Goal: Task Accomplishment & Management: Complete application form

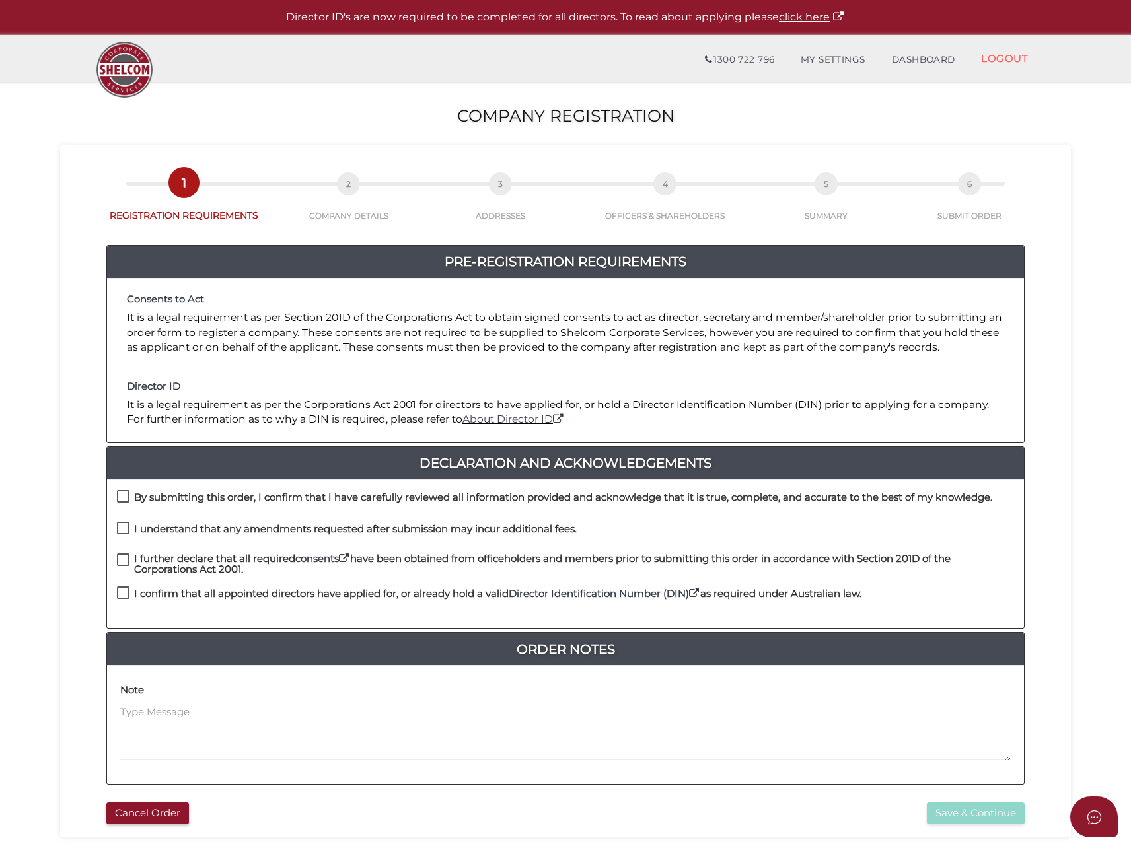
click at [128, 496] on label "By submitting this order, I confirm that I have carefully reviewed all informat…" at bounding box center [554, 500] width 875 height 17
checkbox input "true"
click at [122, 525] on label "I understand that any amendments requested after submission may incur additiona…" at bounding box center [347, 532] width 460 height 17
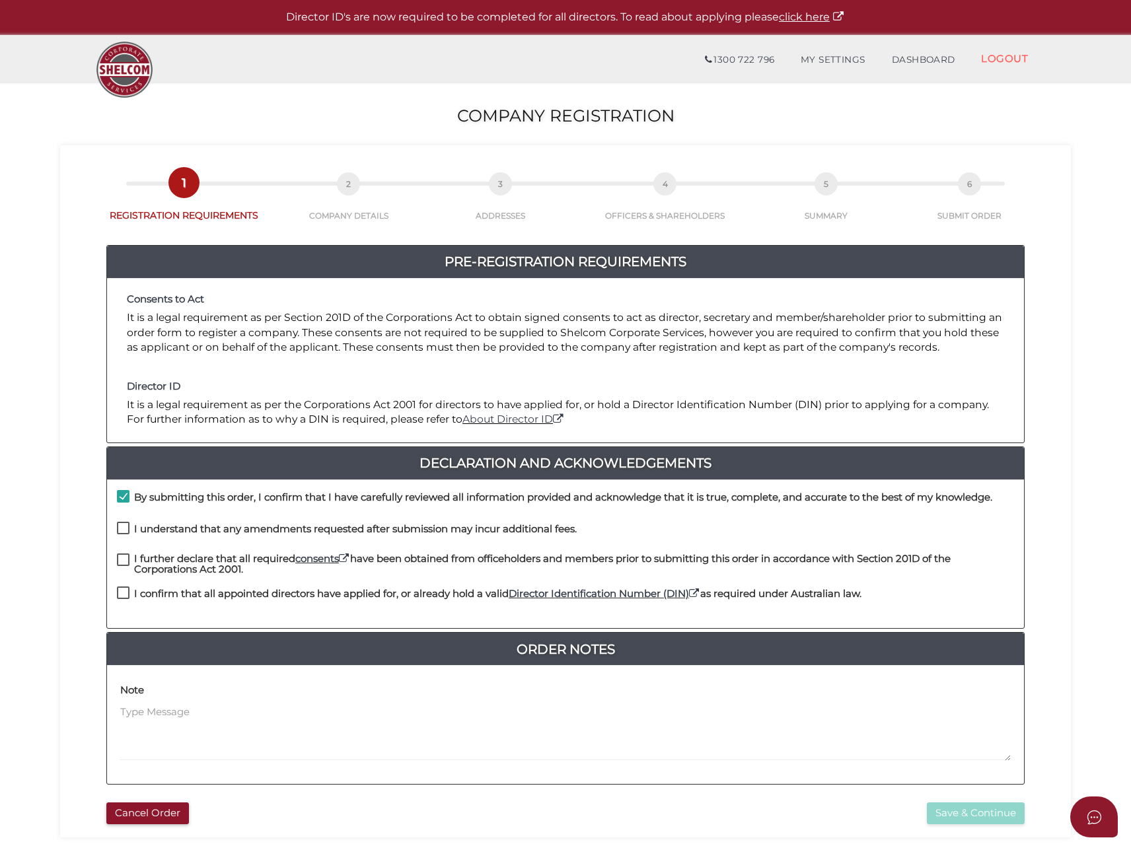
checkbox input "true"
click at [126, 554] on label "I further declare that all required consents have been obtained from officehold…" at bounding box center [565, 562] width 897 height 17
checkbox input "true"
click at [129, 597] on label "I confirm that all appointed directors have applied for, or already hold a vali…" at bounding box center [489, 597] width 745 height 17
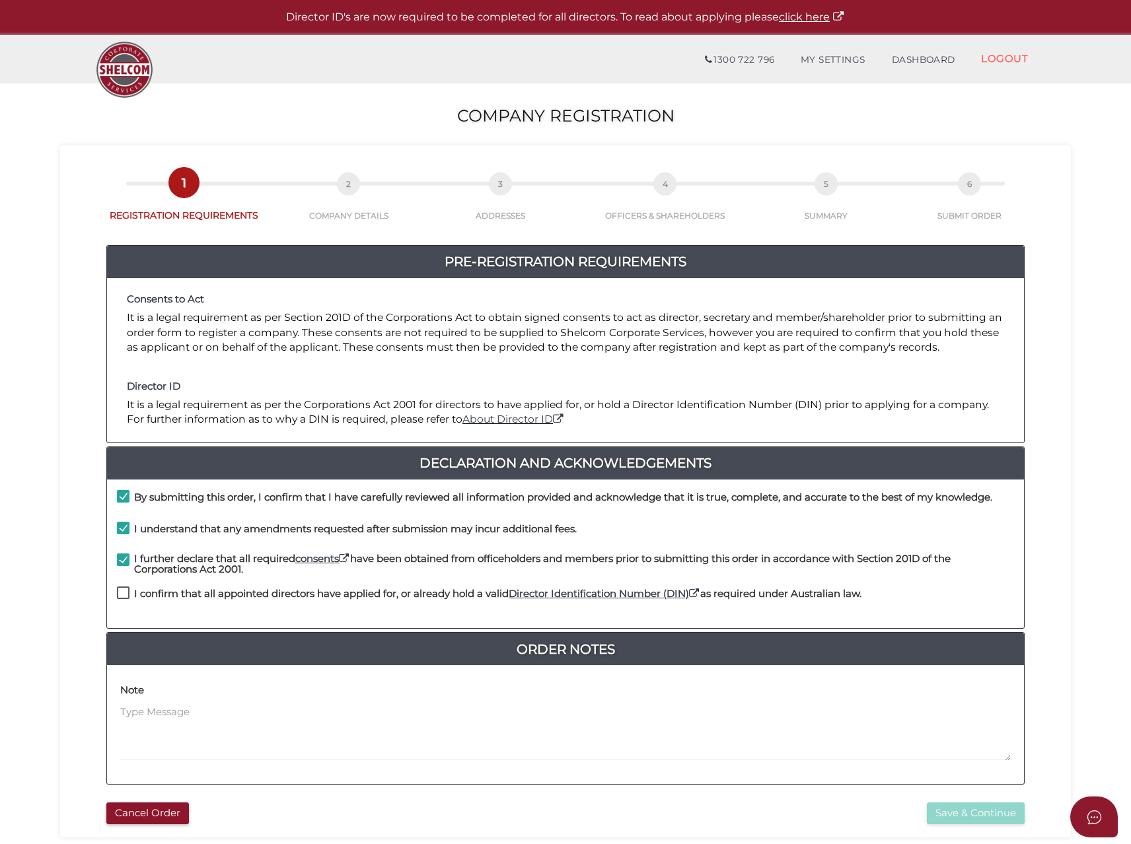
checkbox input "true"
click at [968, 813] on button "Save & Continue" at bounding box center [976, 814] width 98 height 22
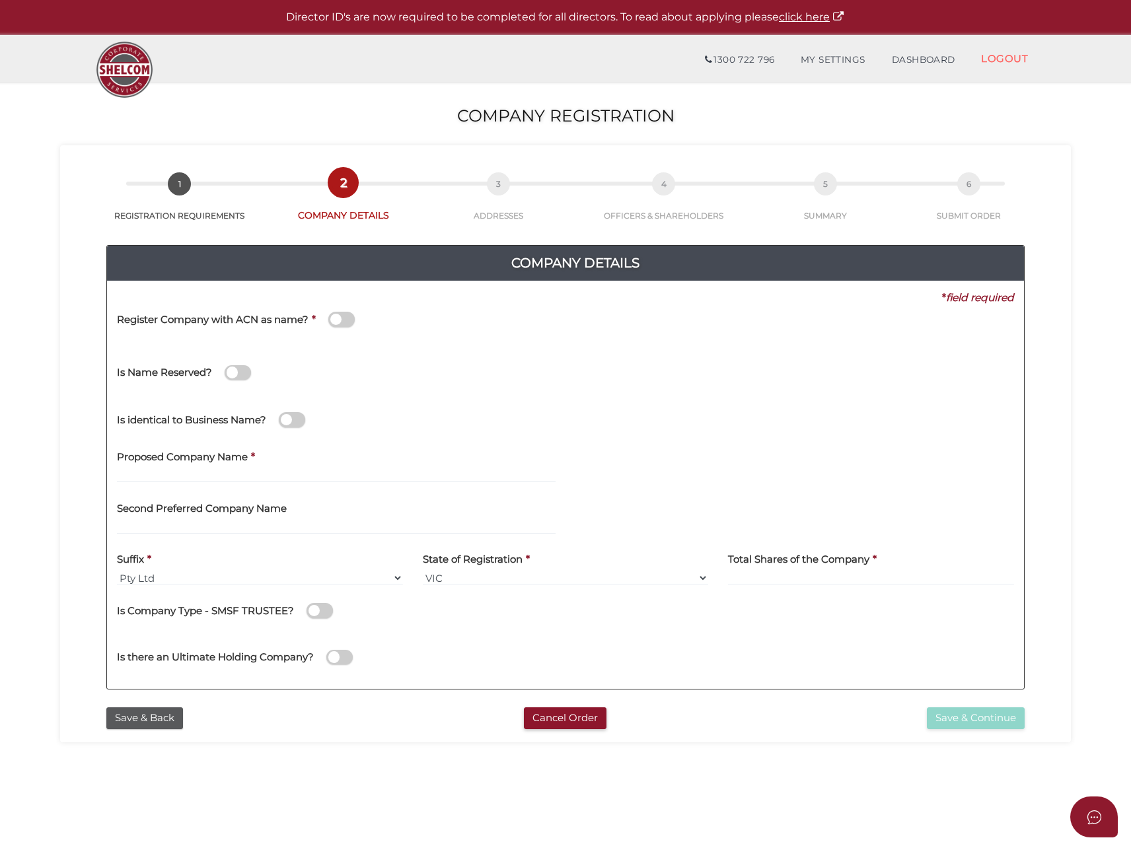
click at [335, 322] on span at bounding box center [341, 319] width 26 height 15
click at [0, 0] on input "checkbox" at bounding box center [0, 0] width 0 height 0
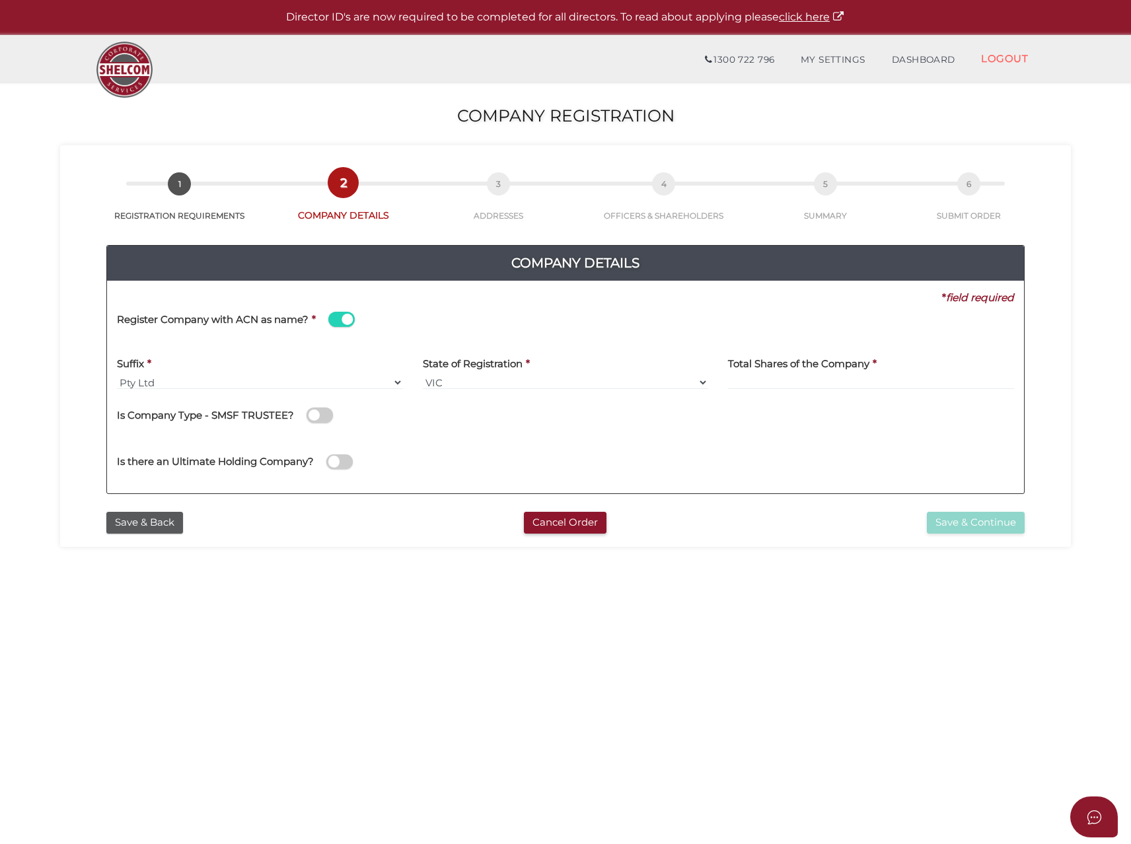
click at [396, 318] on div "Register Company with ACN as name? *" at bounding box center [346, 321] width 458 height 32
click at [341, 323] on span at bounding box center [341, 319] width 26 height 15
click at [0, 0] on input "checkbox" at bounding box center [0, 0] width 0 height 0
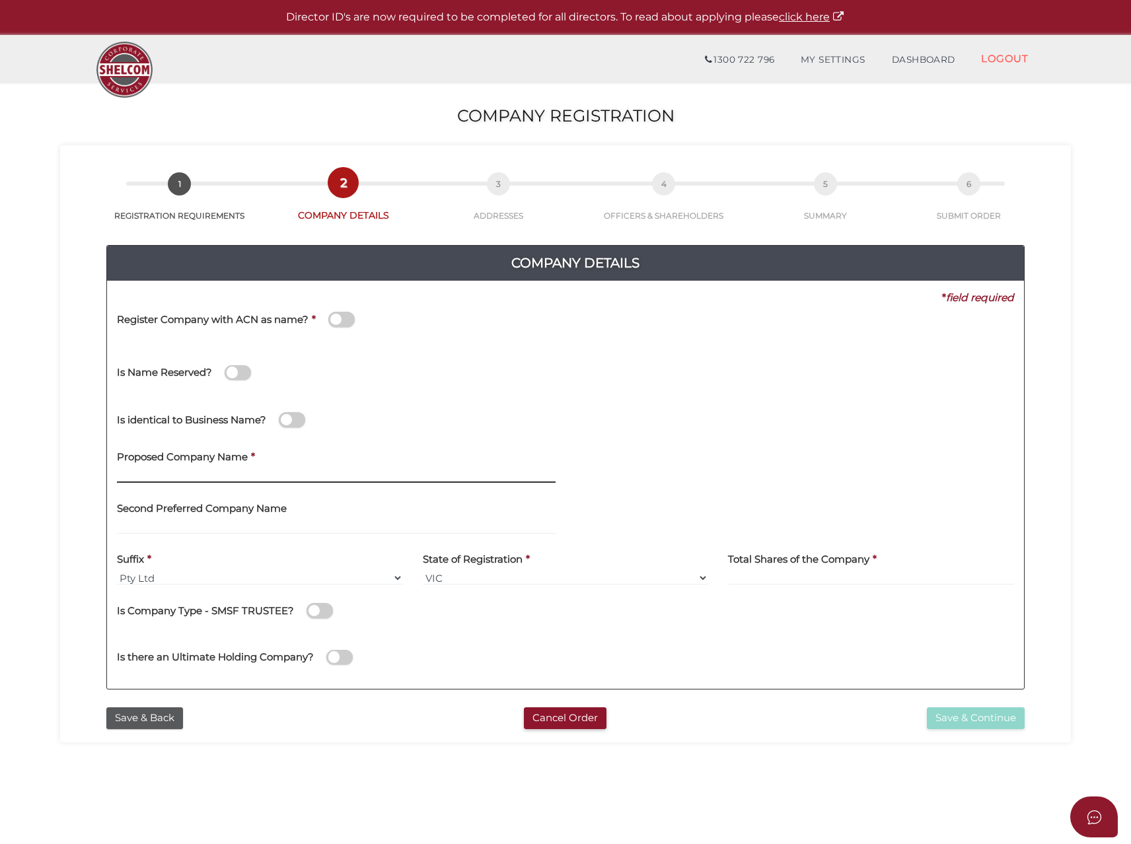
click at [270, 477] on input "text" at bounding box center [336, 475] width 439 height 15
type input "Parisi Commercial Group"
click at [745, 577] on input at bounding box center [871, 578] width 286 height 15
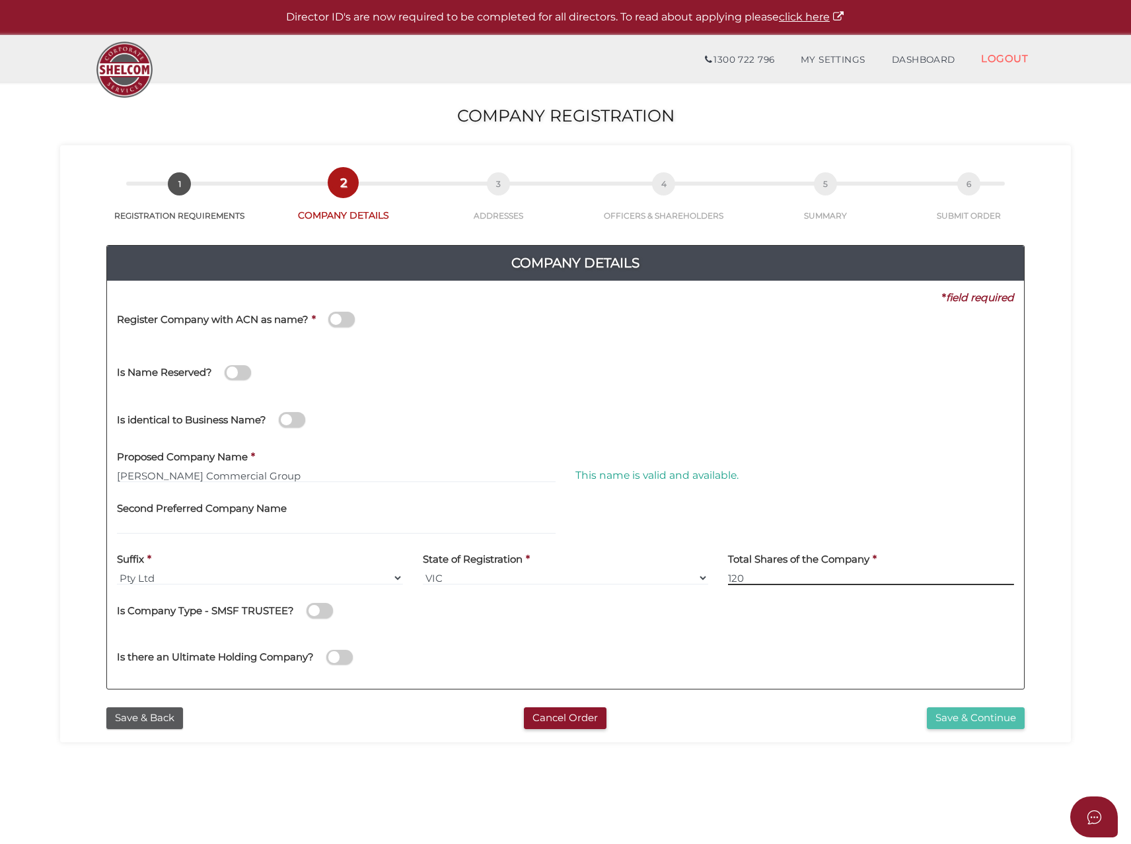
type input "120"
click at [947, 721] on button "Save & Continue" at bounding box center [976, 719] width 98 height 22
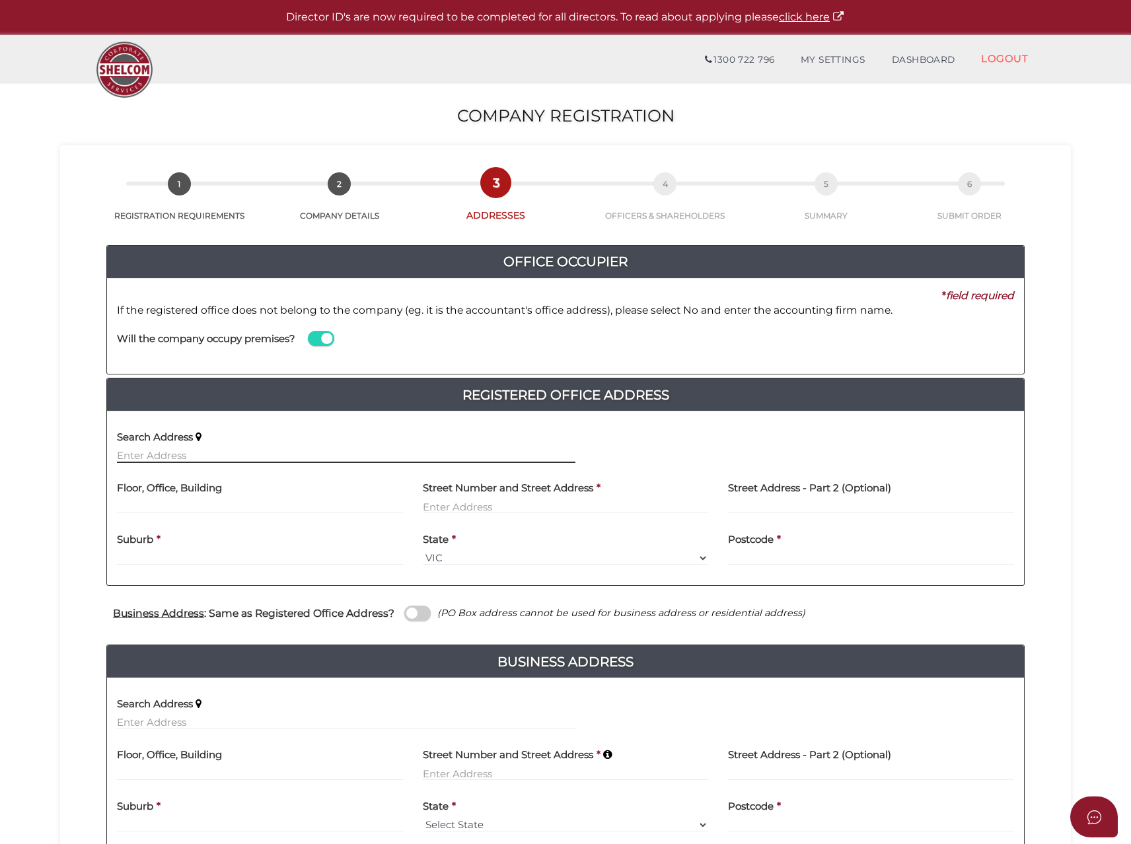
click at [156, 453] on input "text" at bounding box center [346, 456] width 458 height 15
click at [151, 451] on input "text" at bounding box center [346, 456] width 458 height 15
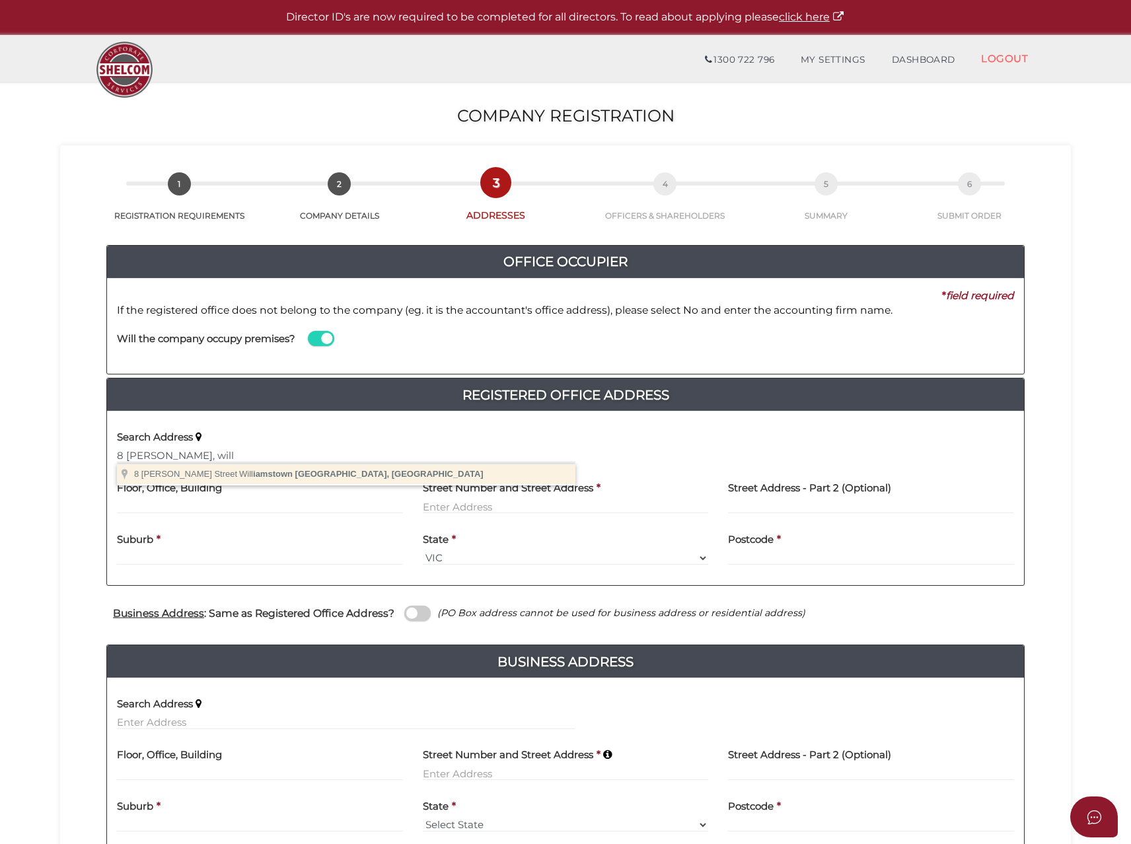
type input "8 Richard Street, Williamstown VIC, Australia"
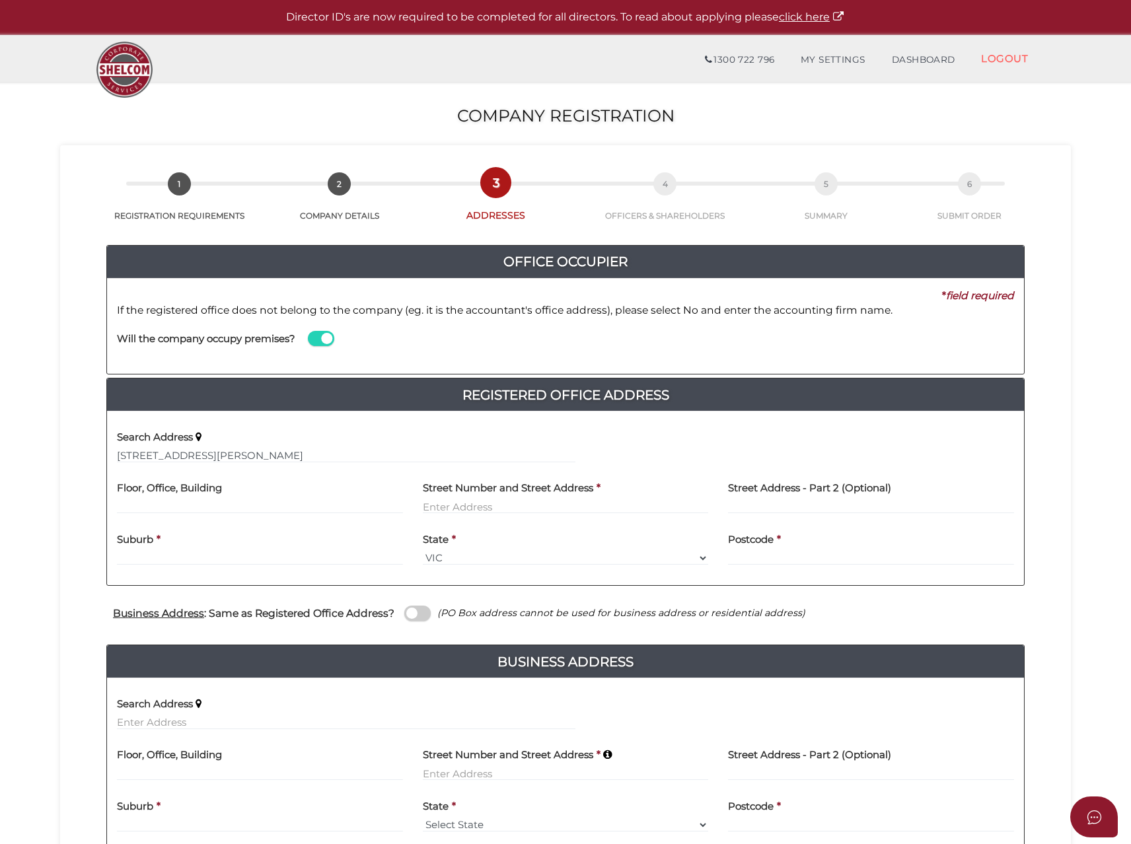
type input "8 Richard Street"
type input "Williamstown"
select select "VIC"
type input "3016"
click at [420, 618] on span at bounding box center [417, 613] width 26 height 15
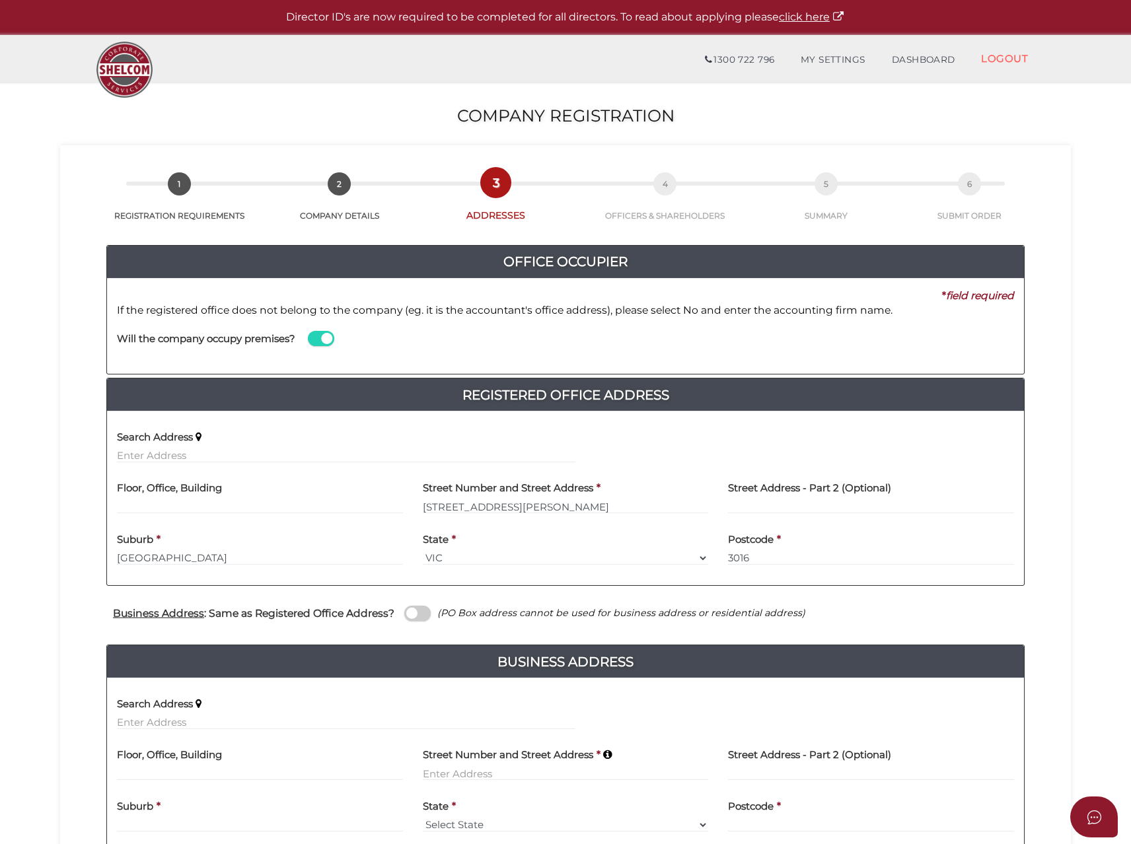
click at [0, 0] on input "checkbox" at bounding box center [0, 0] width 0 height 0
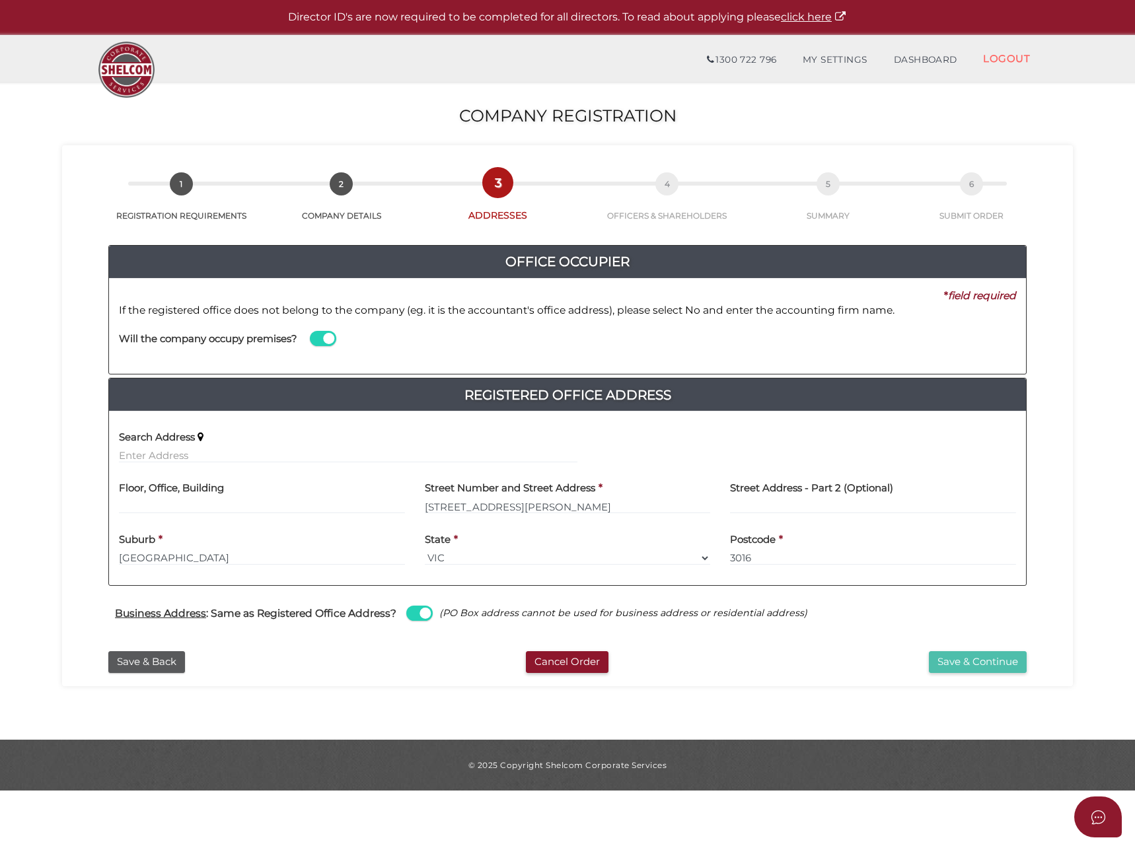
click at [972, 667] on button "Save & Continue" at bounding box center [978, 662] width 98 height 22
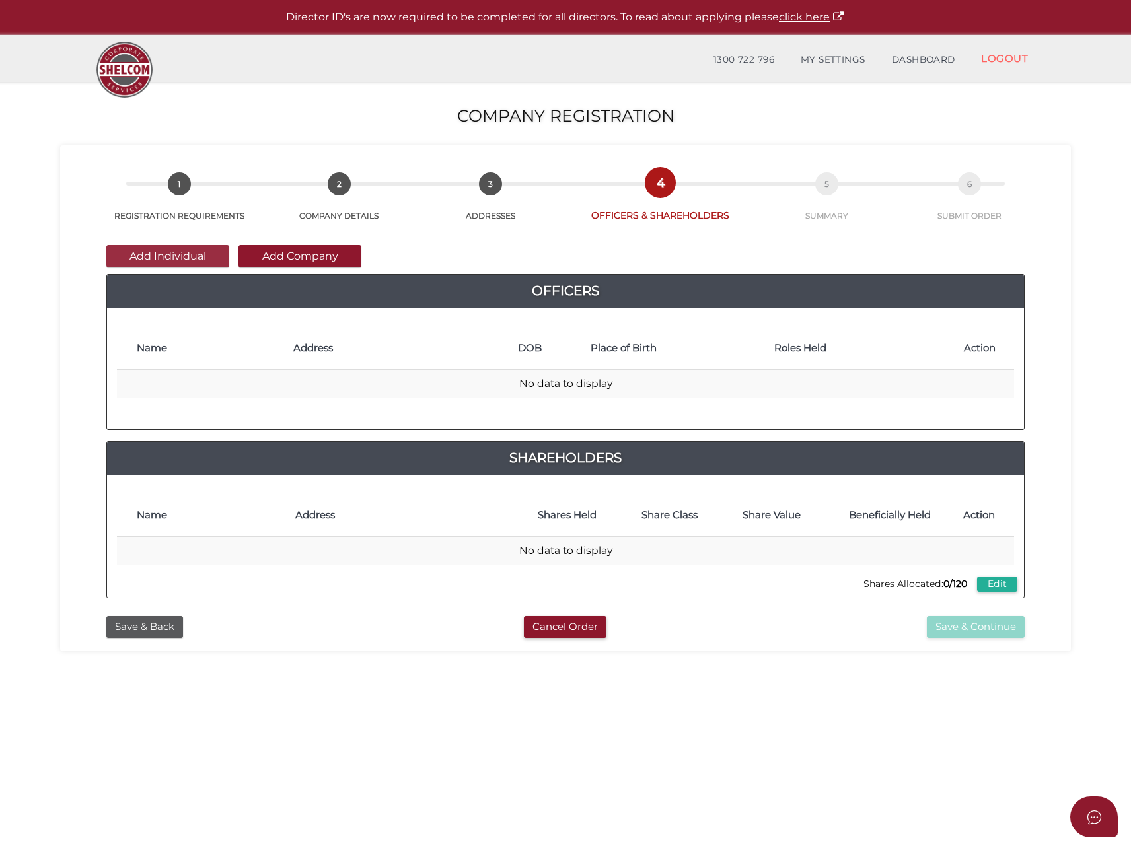
click at [166, 256] on button "Add Individual" at bounding box center [167, 256] width 123 height 22
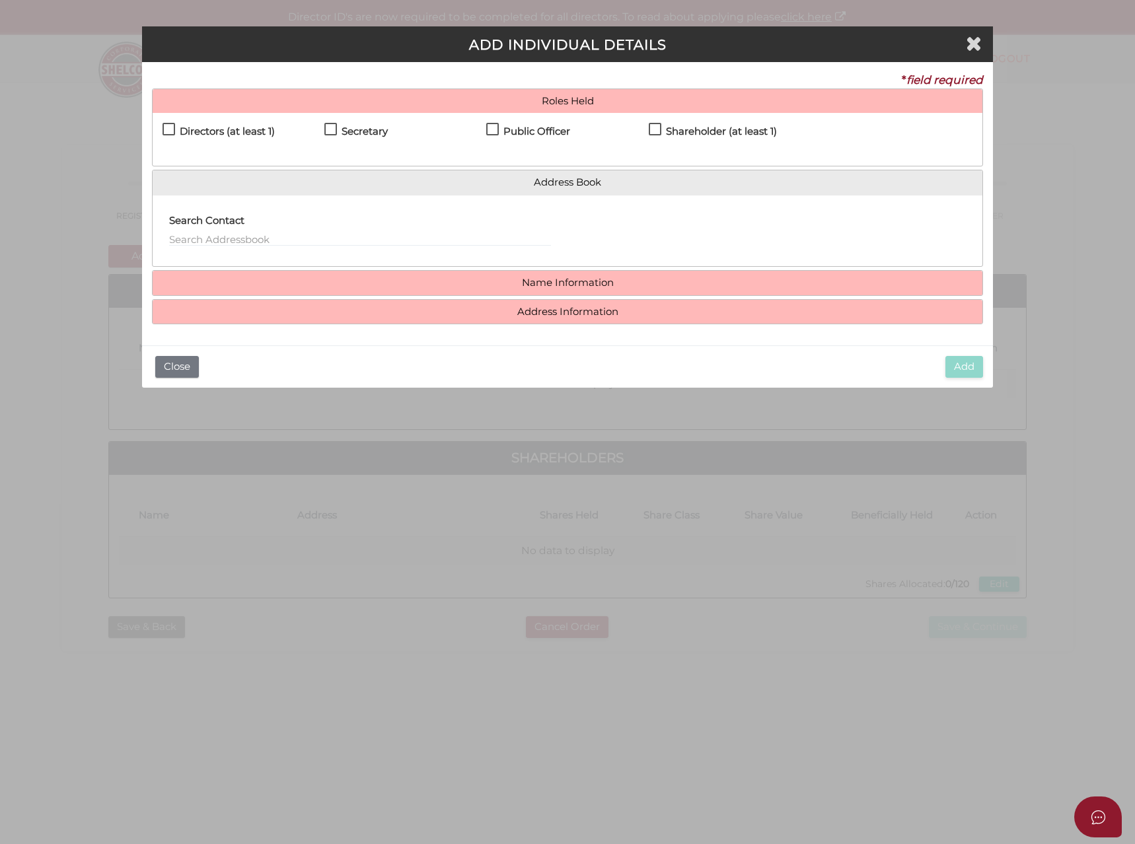
click at [168, 126] on label "Directors (at least 1)" at bounding box center [219, 134] width 112 height 17
checkbox input "true"
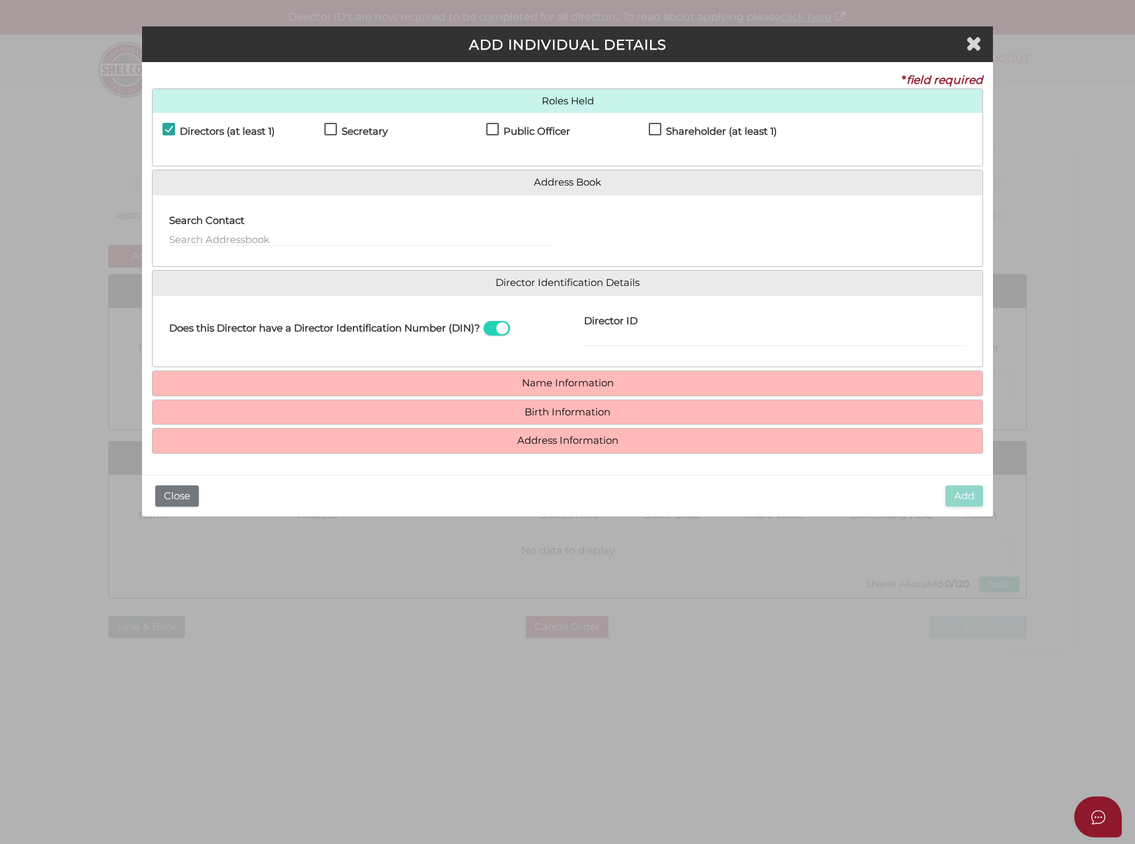
click at [332, 130] on label "Secretary" at bounding box center [355, 134] width 63 height 17
checkbox input "true"
click at [499, 131] on label "Public Officer" at bounding box center [528, 134] width 84 height 17
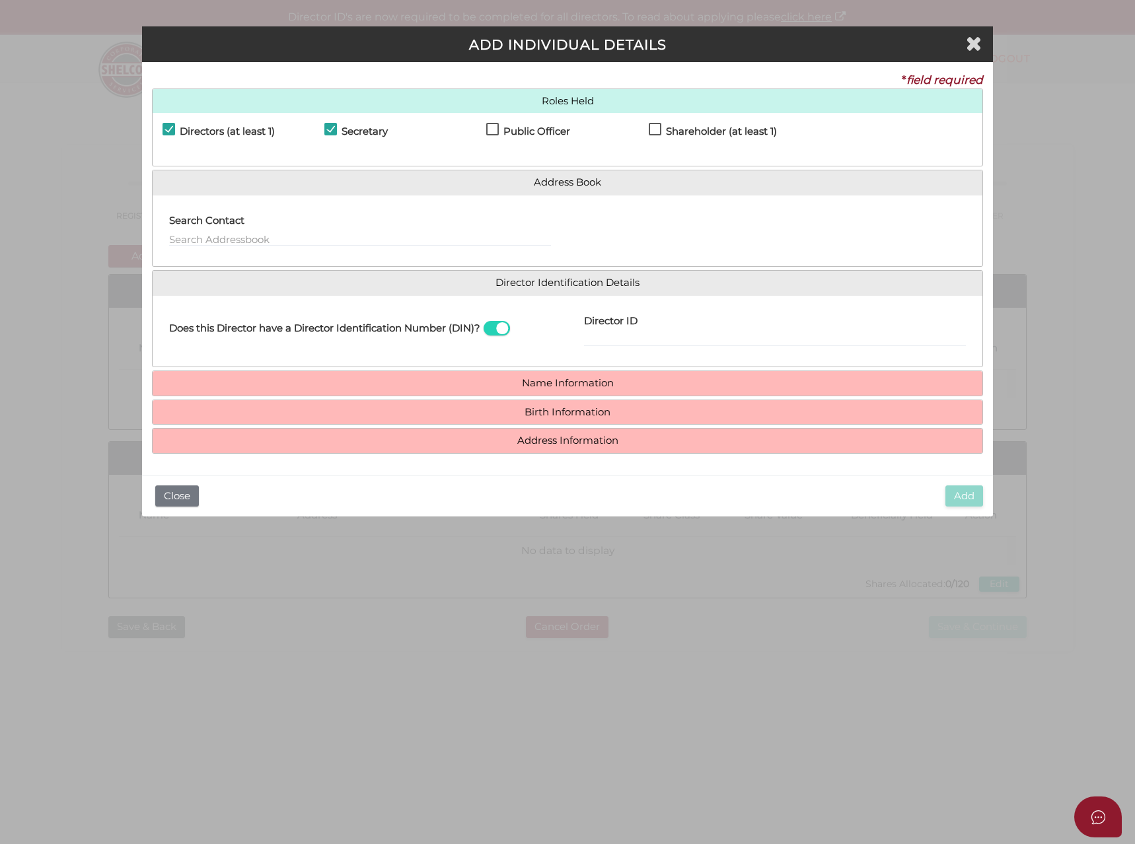
checkbox input "true"
click at [625, 330] on label "Director ID" at bounding box center [611, 319] width 54 height 27
click at [625, 332] on input "Director ID" at bounding box center [775, 339] width 382 height 15
type input "036792435883182"
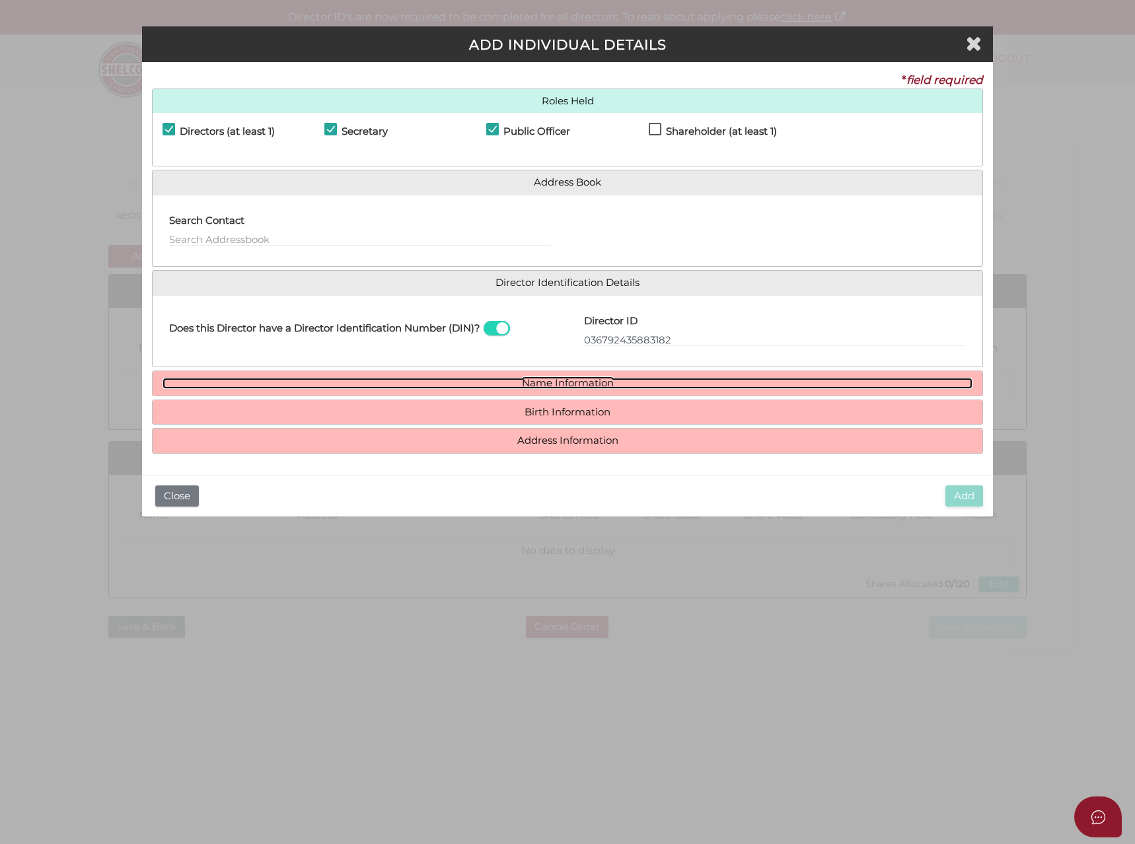
click at [474, 388] on link "Name Information" at bounding box center [568, 383] width 811 height 11
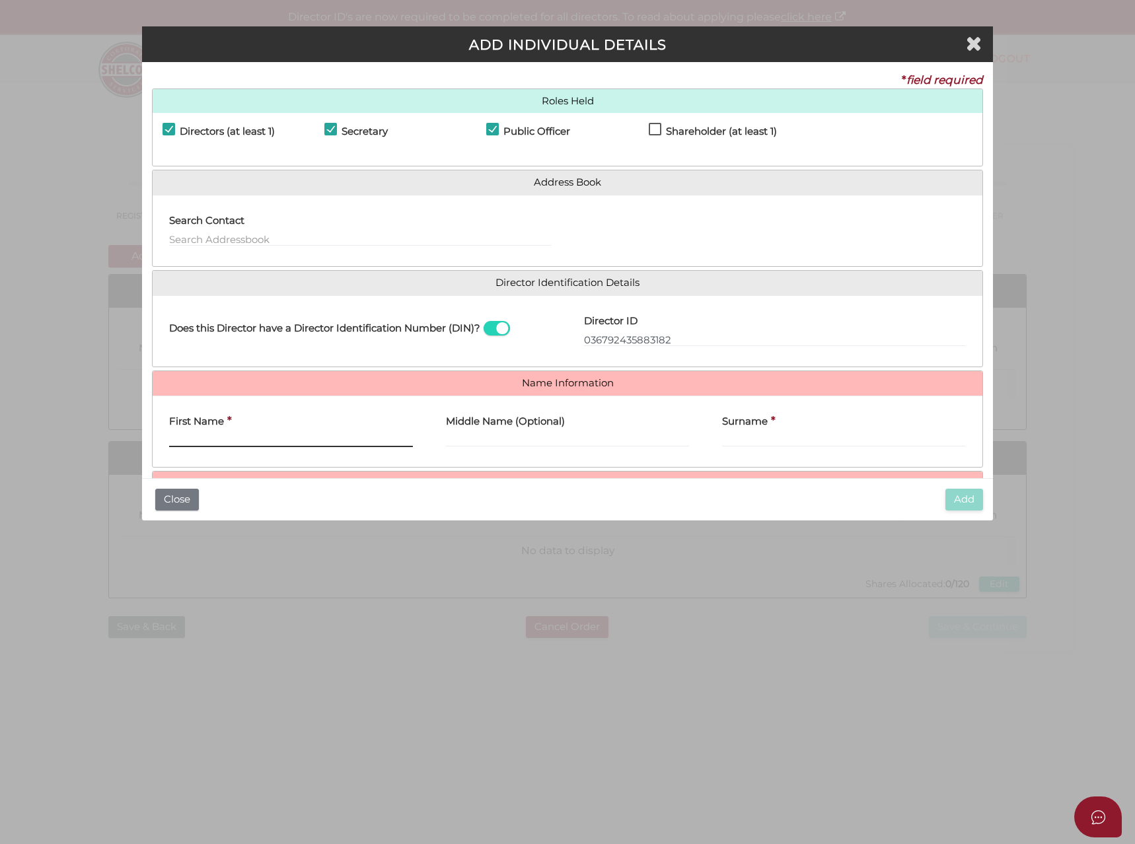
click at [209, 439] on input "First Name" at bounding box center [291, 440] width 244 height 15
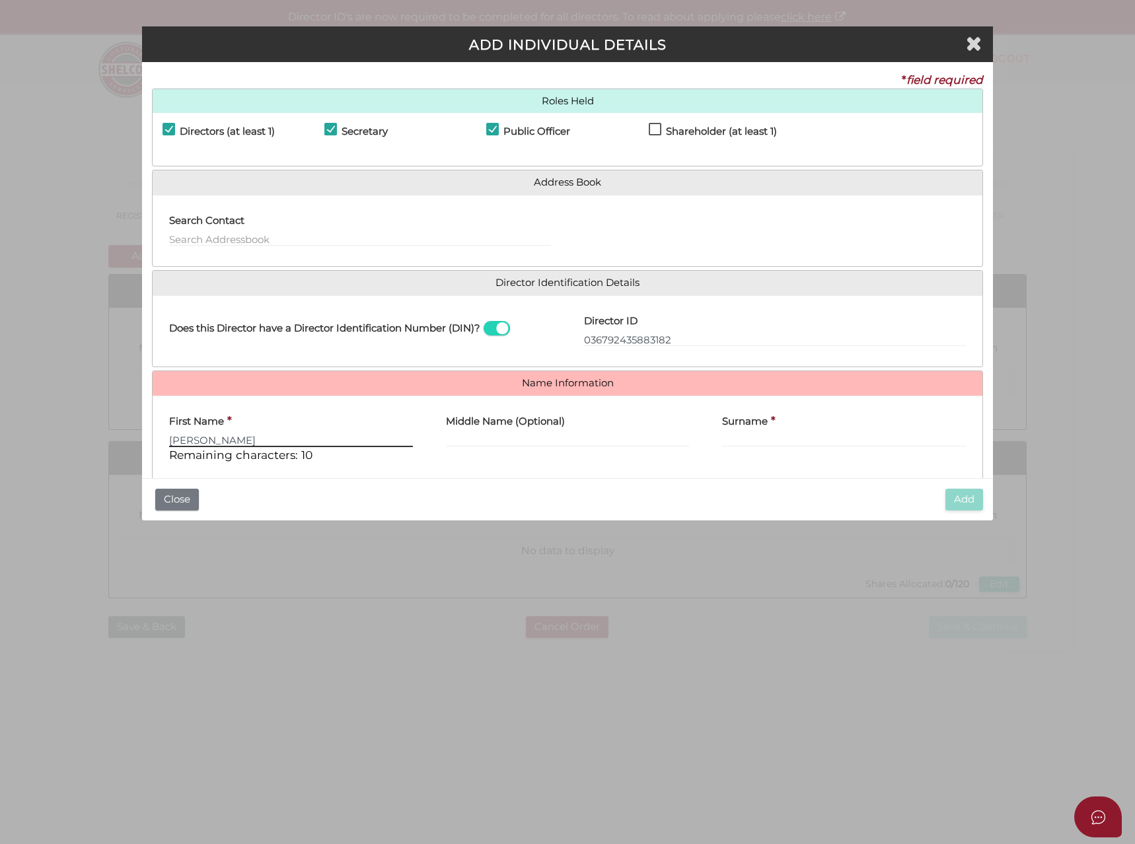
type input "Fiorentino"
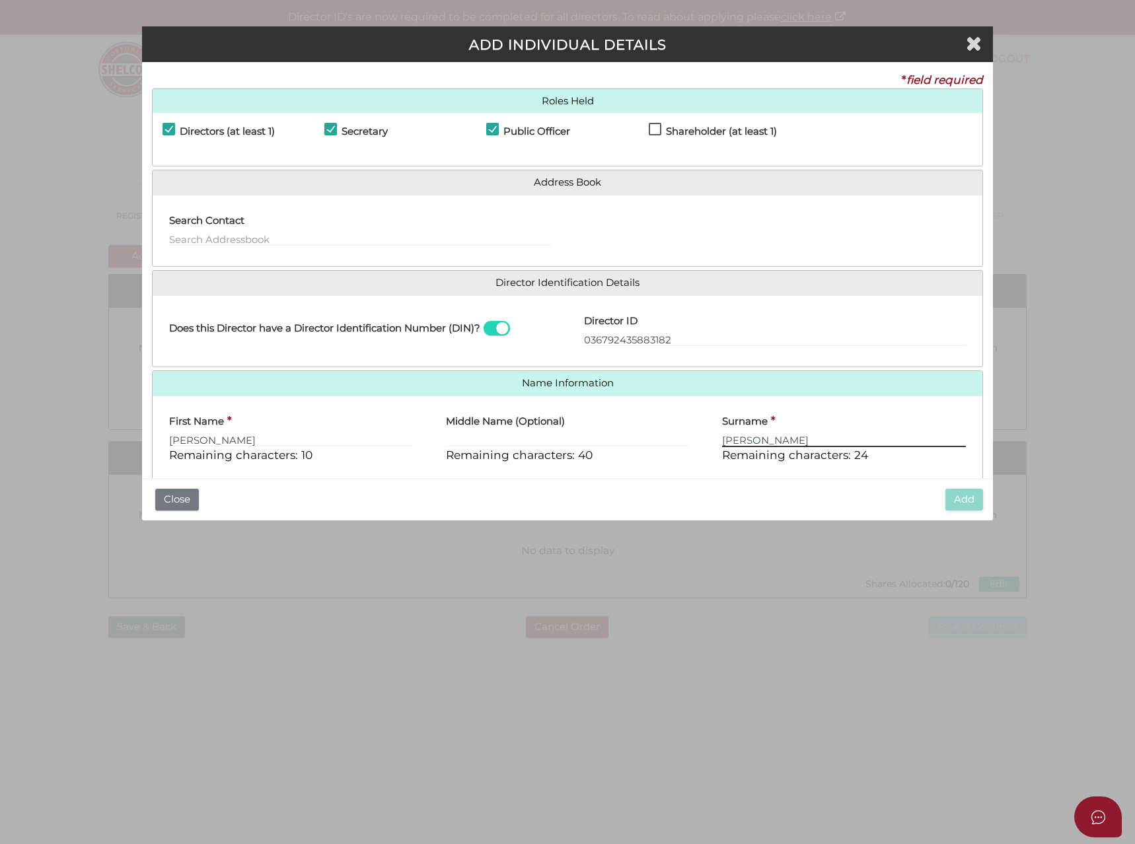
scroll to position [85, 0]
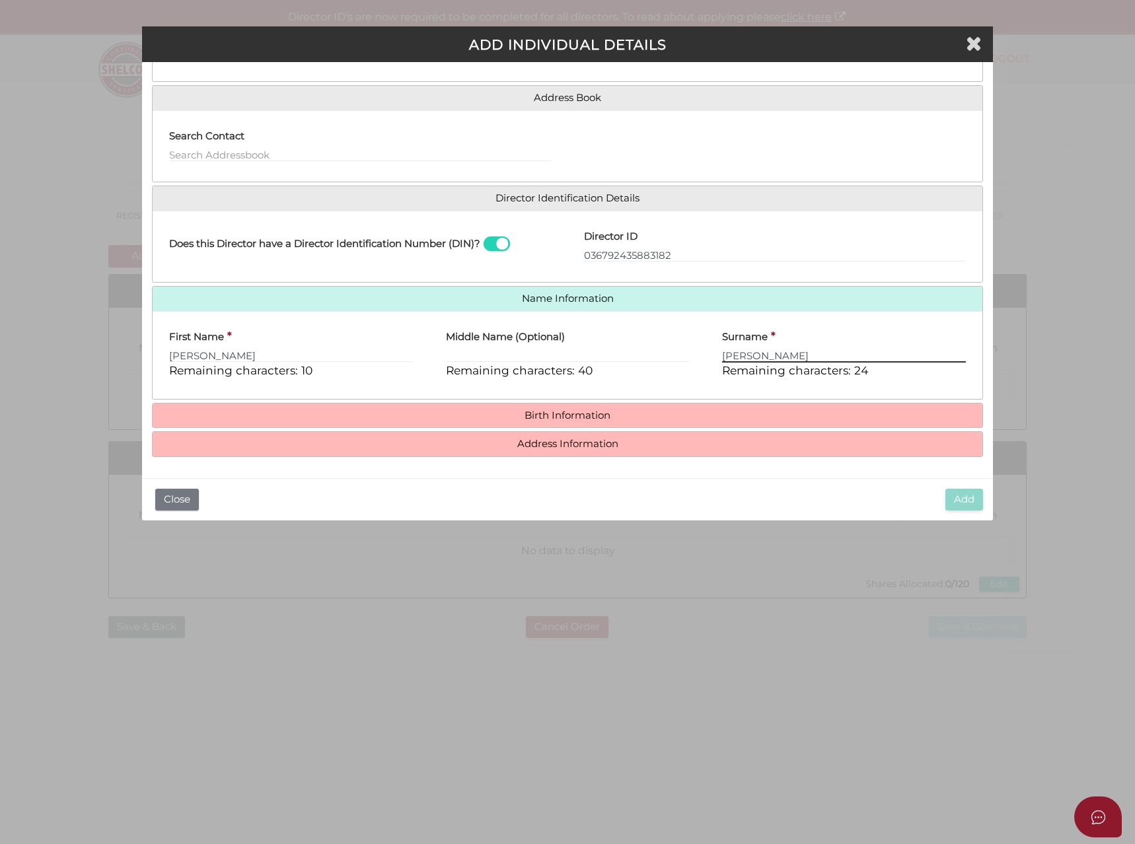
type input "Parisi"
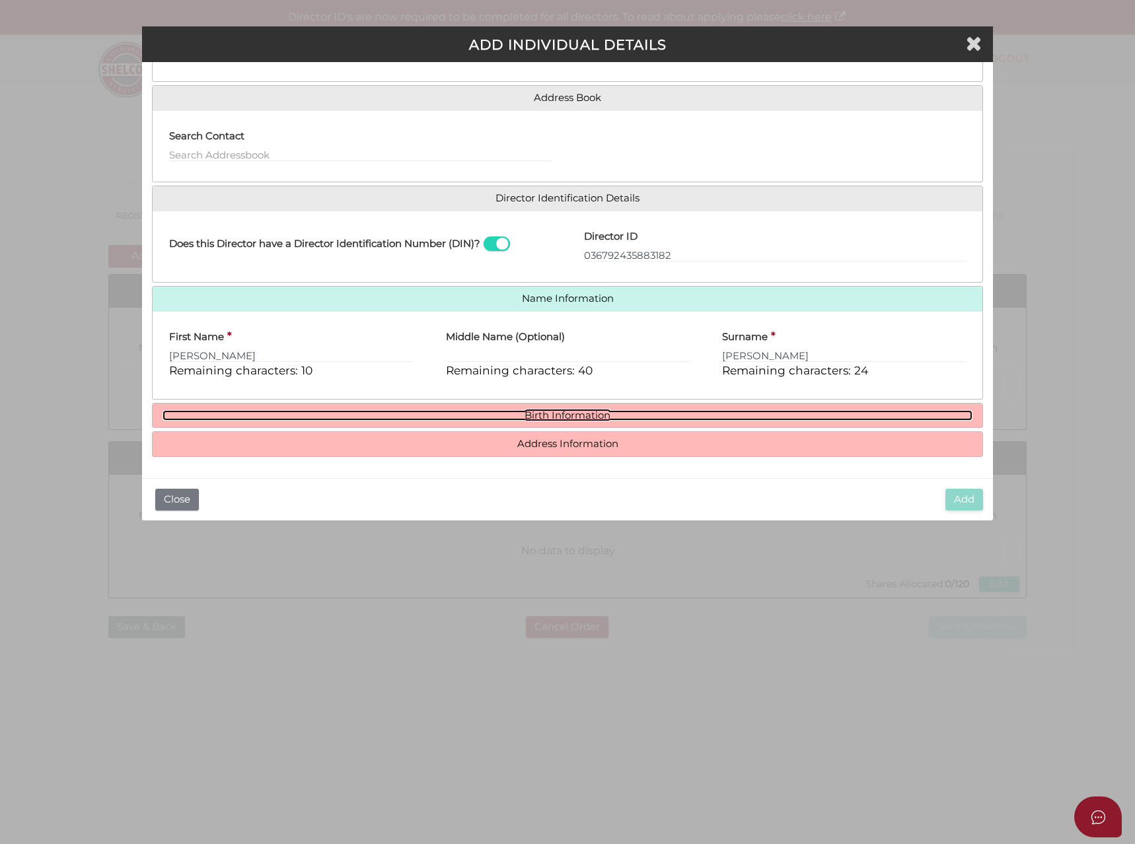
click at [475, 412] on link "Birth Information" at bounding box center [568, 415] width 811 height 11
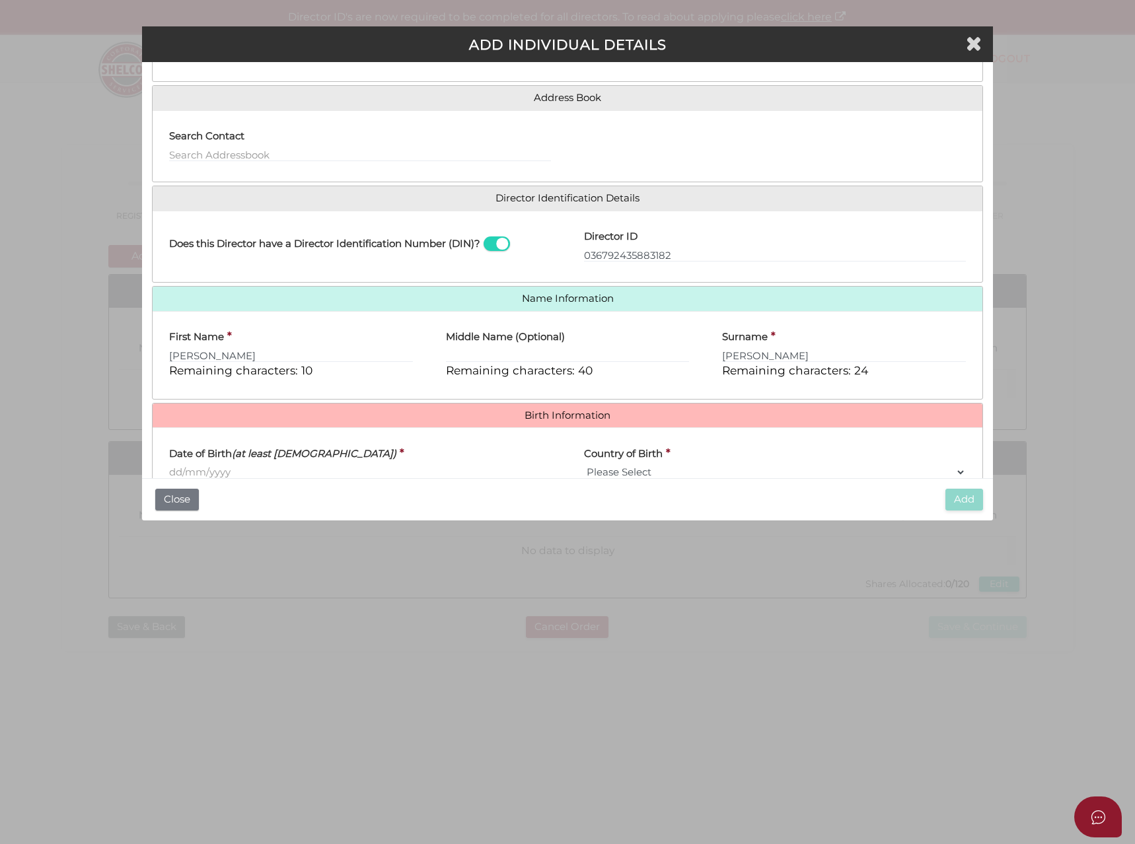
click at [204, 470] on input "Date of Birth (at least 18 years old)" at bounding box center [360, 472] width 382 height 15
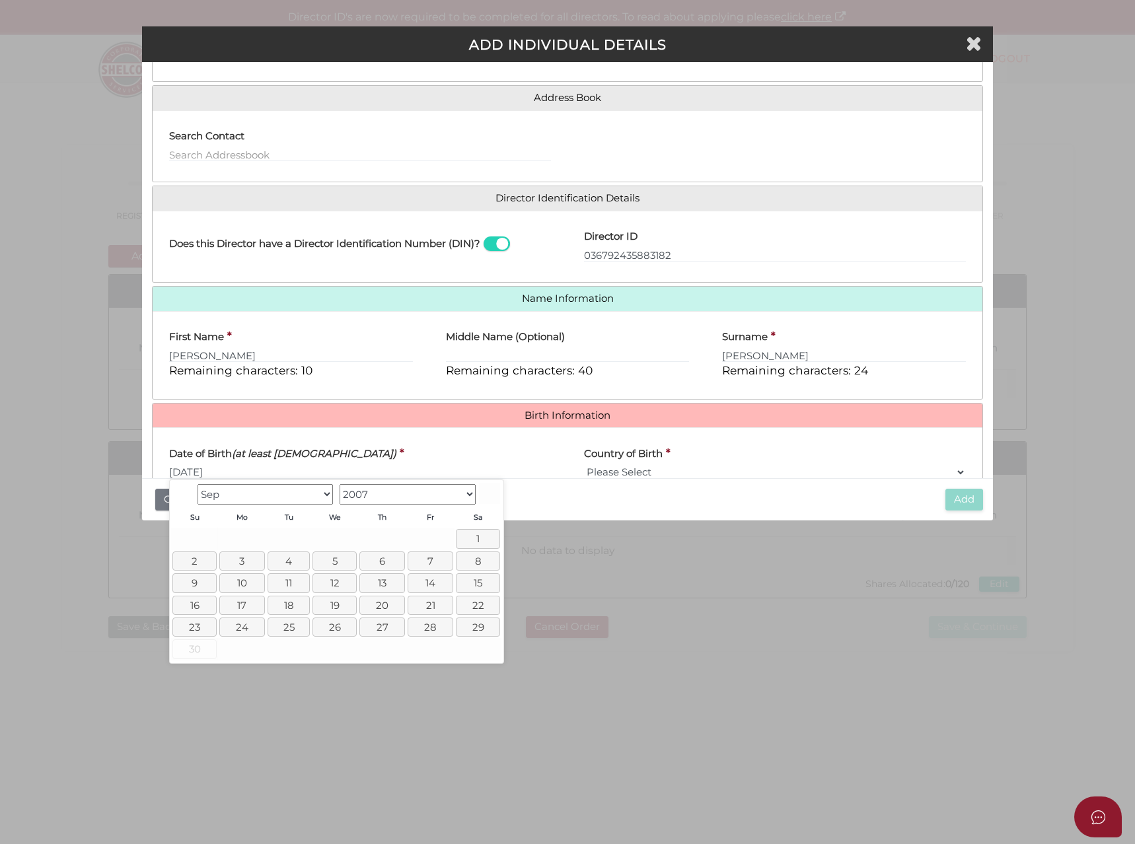
type input "06/12/1971"
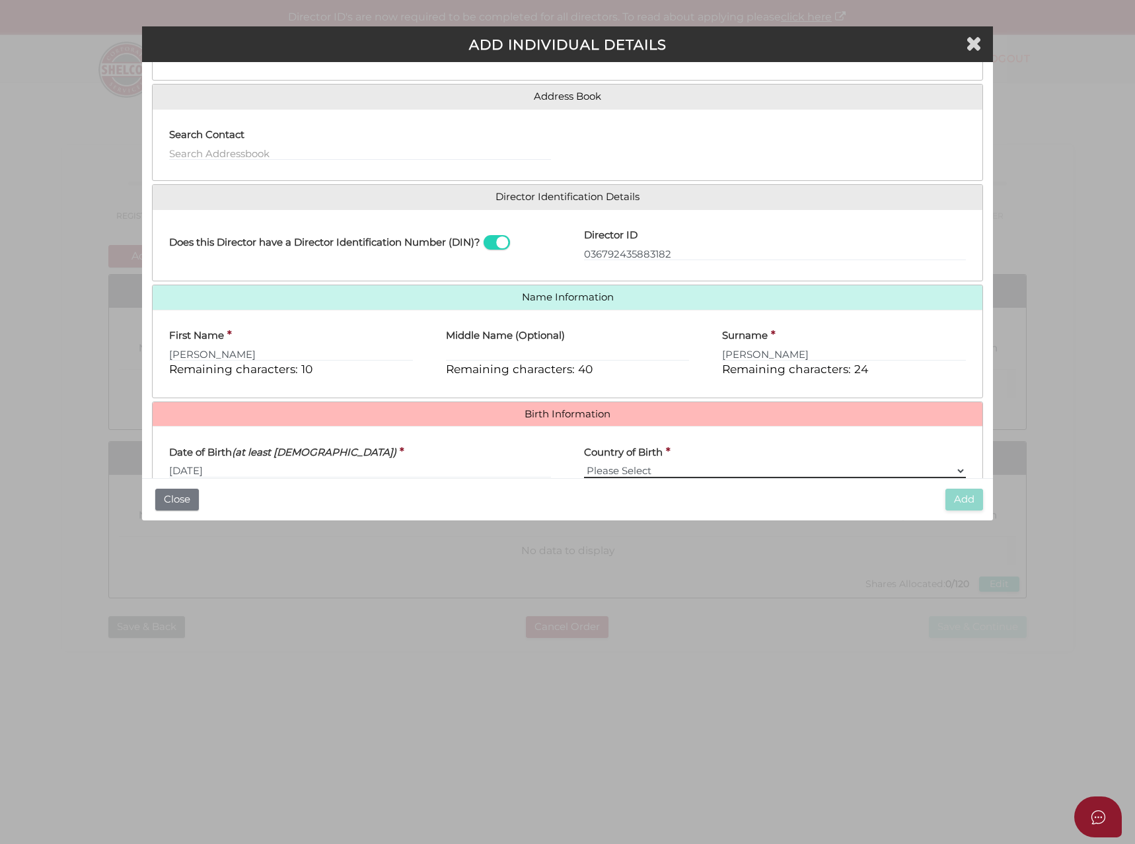
select select "Australia"
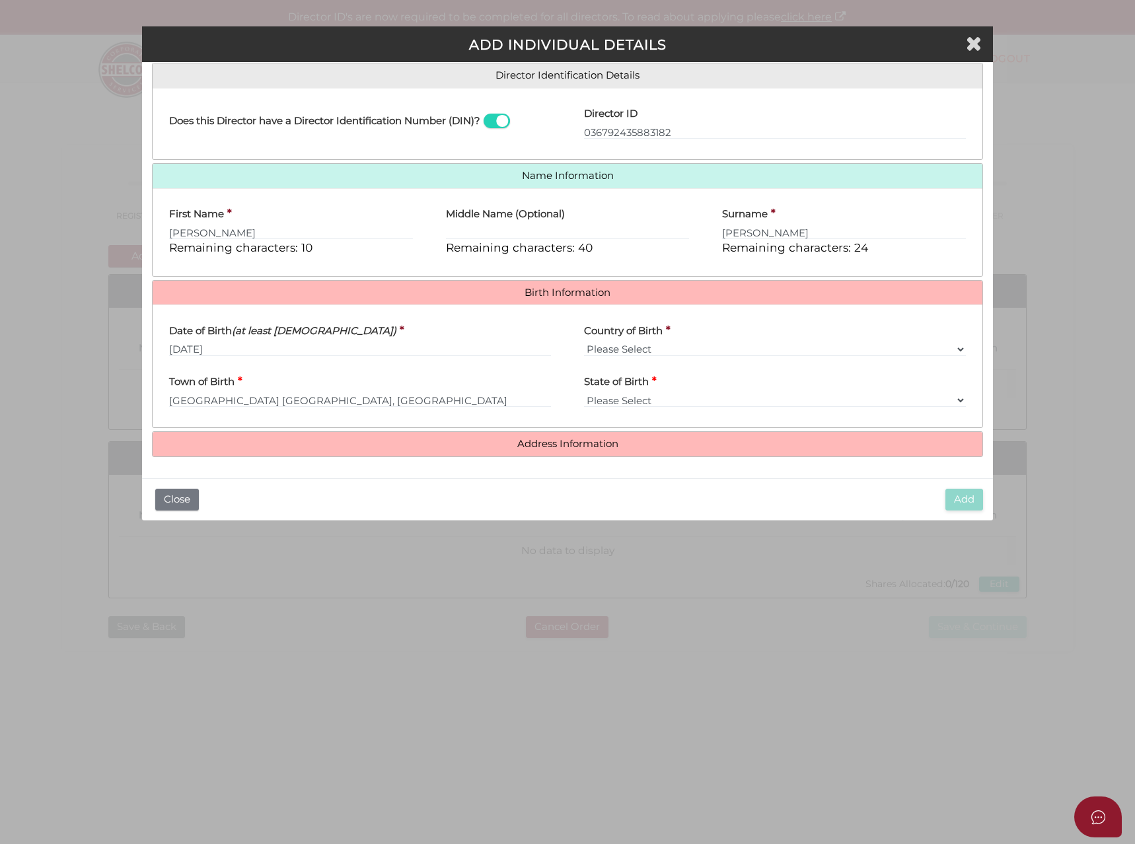
type input "Melbourne"
select select "VIC"
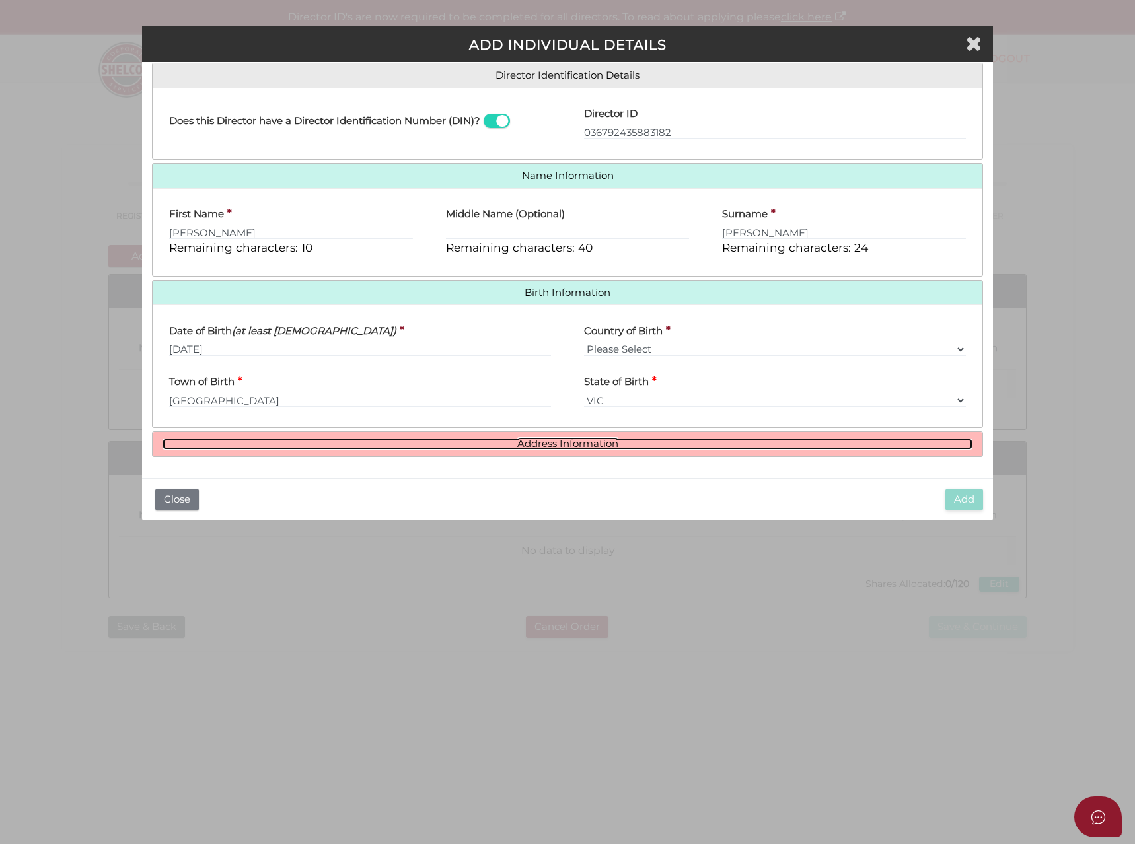
click at [473, 446] on link "Address Information" at bounding box center [568, 444] width 811 height 11
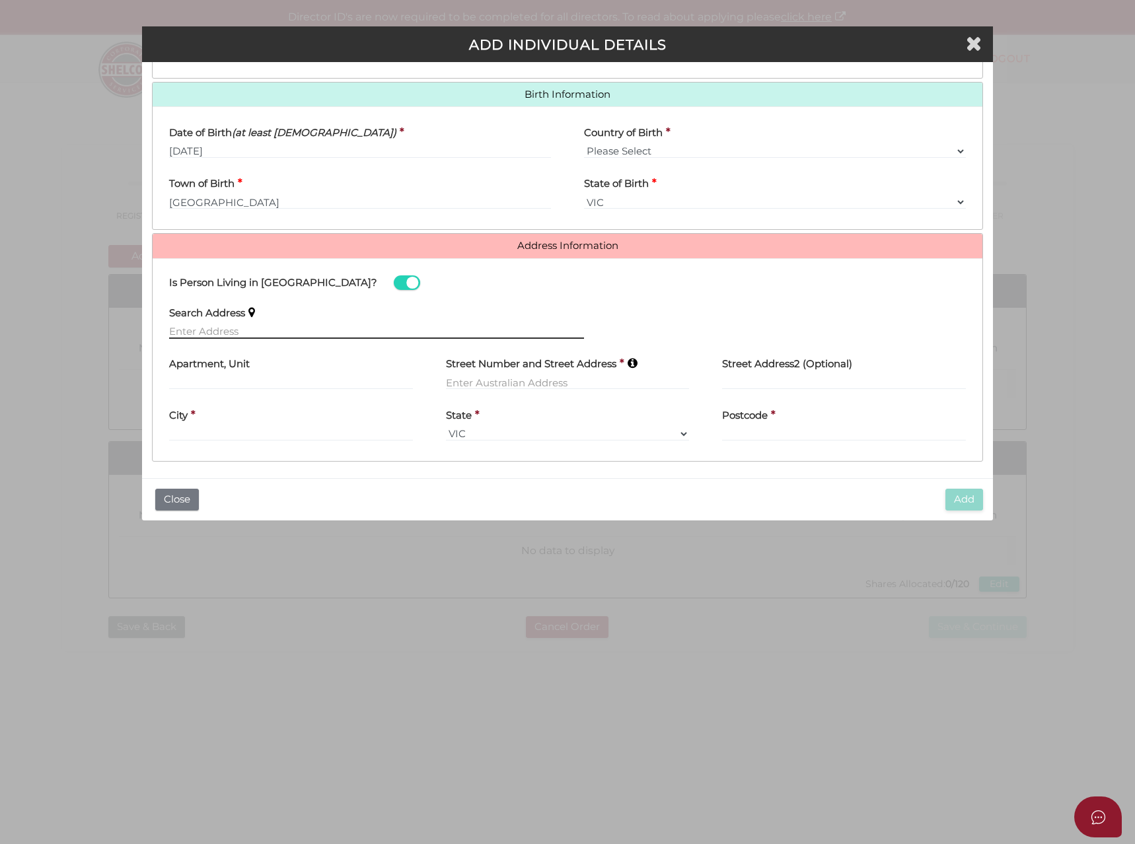
click at [198, 329] on input "text" at bounding box center [376, 331] width 415 height 15
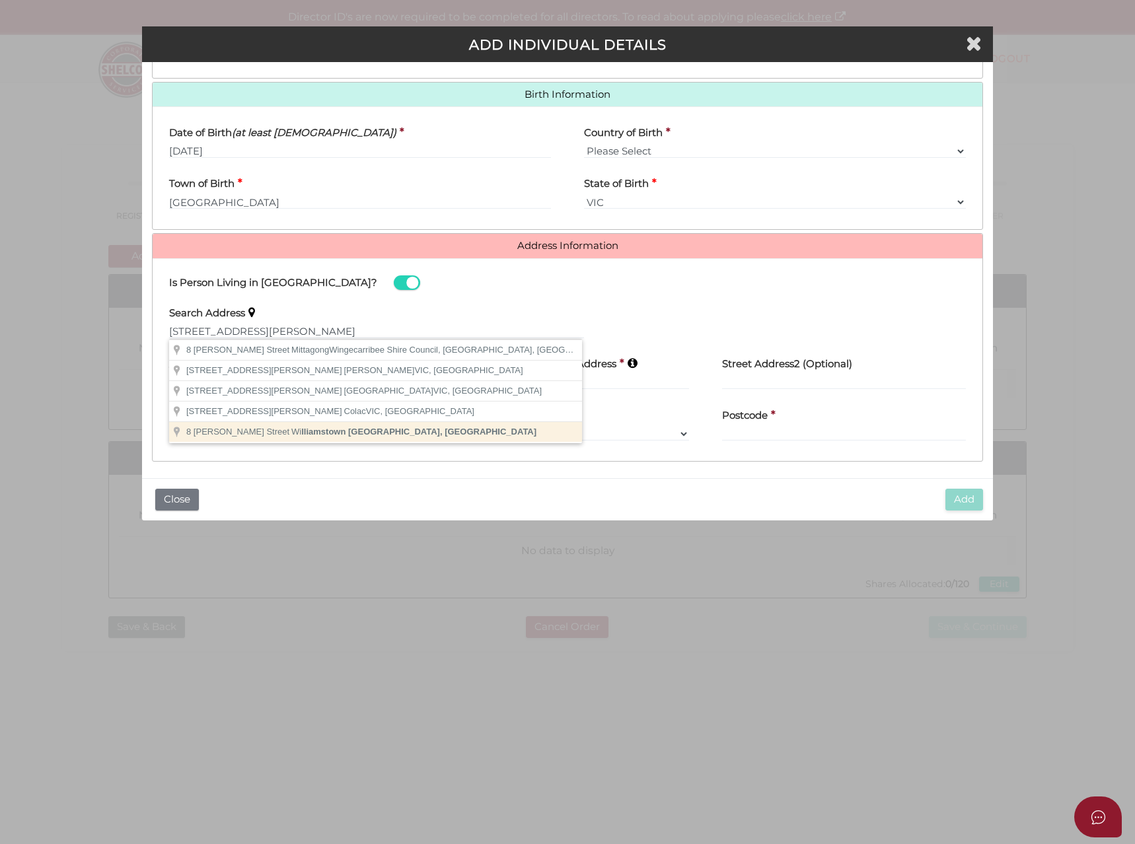
type input "8 Richard Street, Williamstown VIC, Australia"
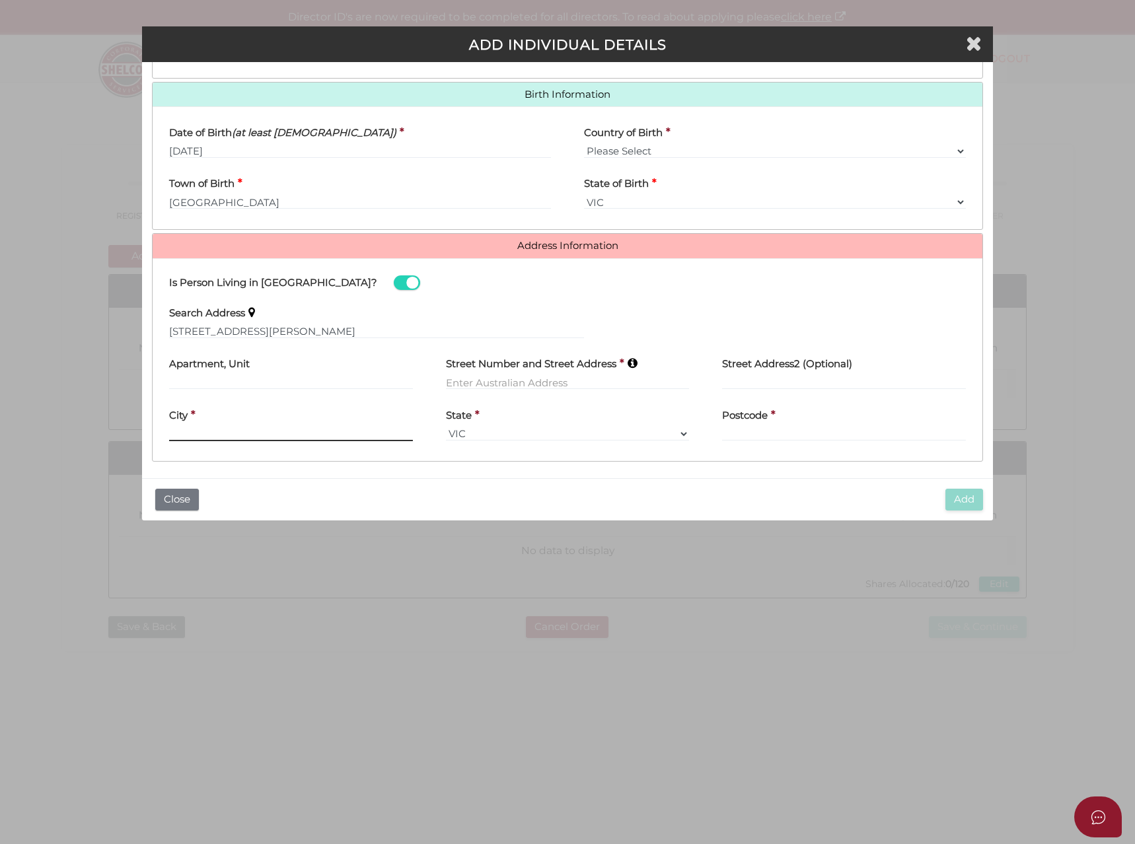
type input "8 Richard Street"
type input "Williamstown"
select select "VIC"
type input "3016"
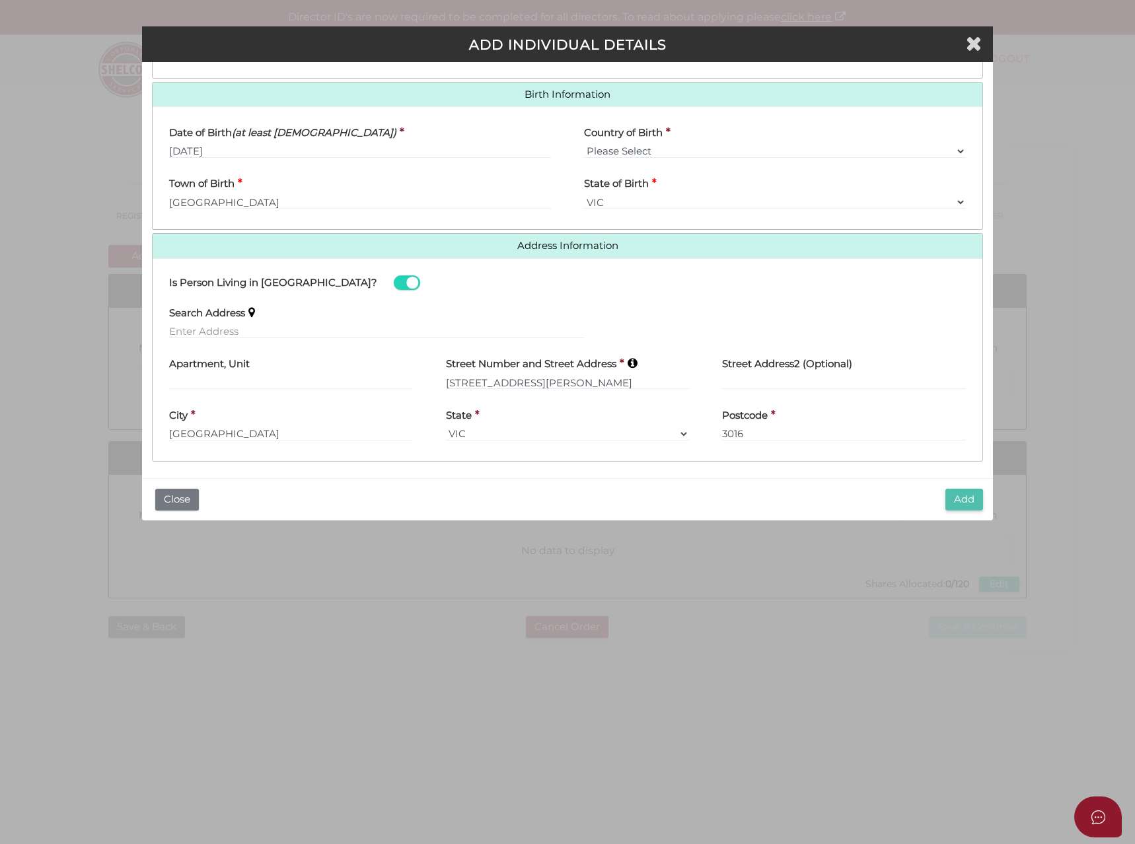
click at [964, 501] on button "Add" at bounding box center [964, 500] width 38 height 22
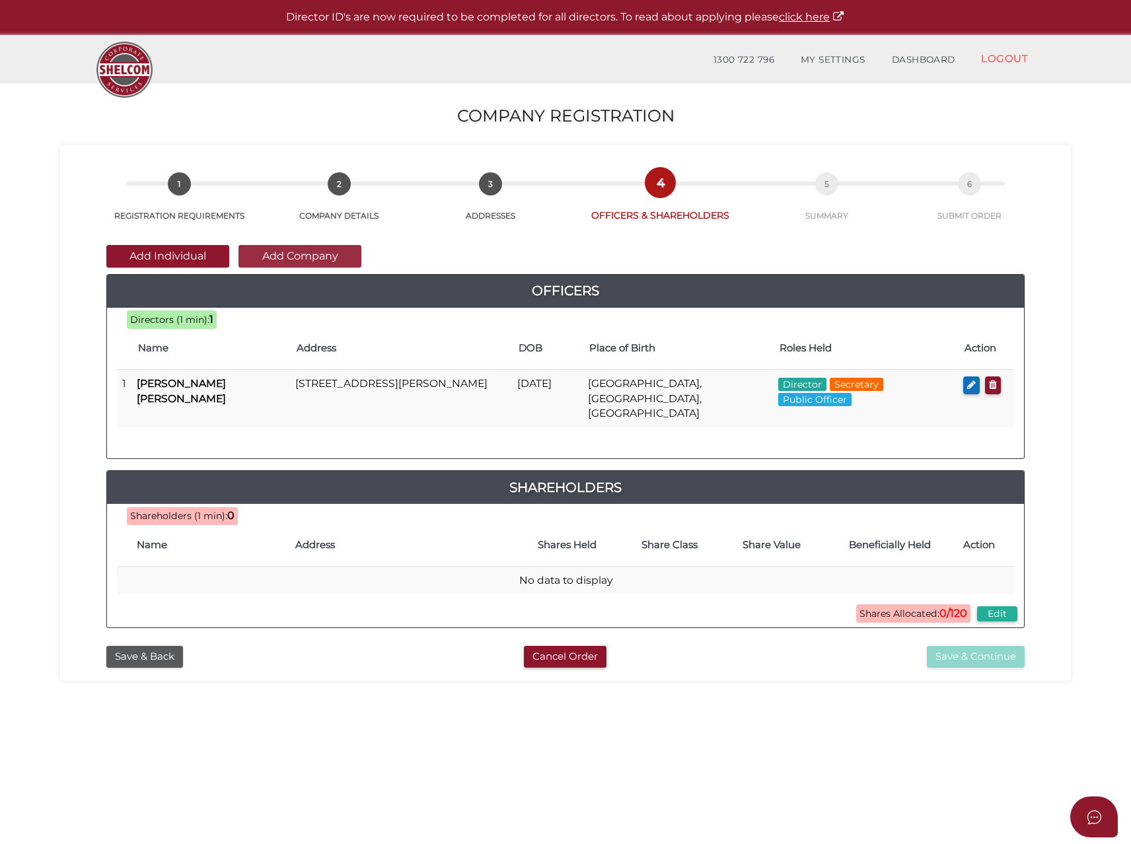
click at [306, 262] on button "Add Company" at bounding box center [299, 256] width 123 height 22
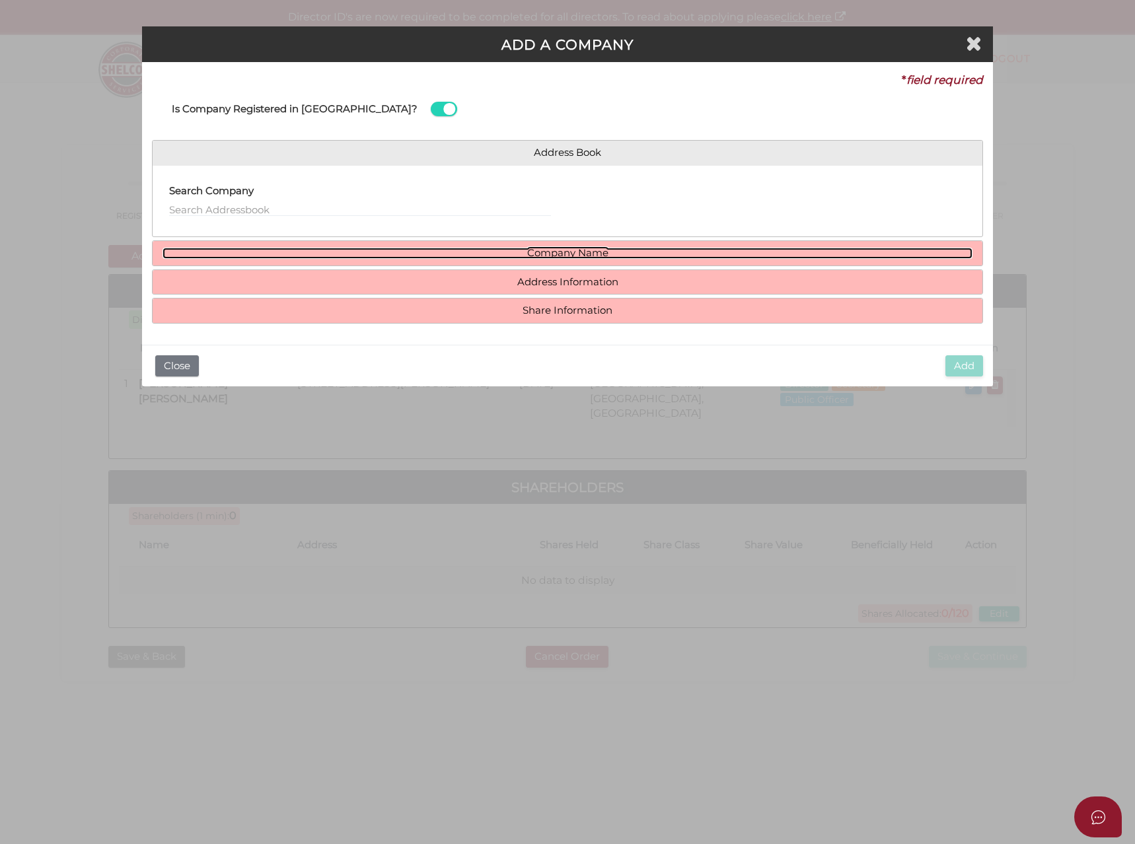
click at [530, 252] on link "Company Name" at bounding box center [568, 253] width 811 height 11
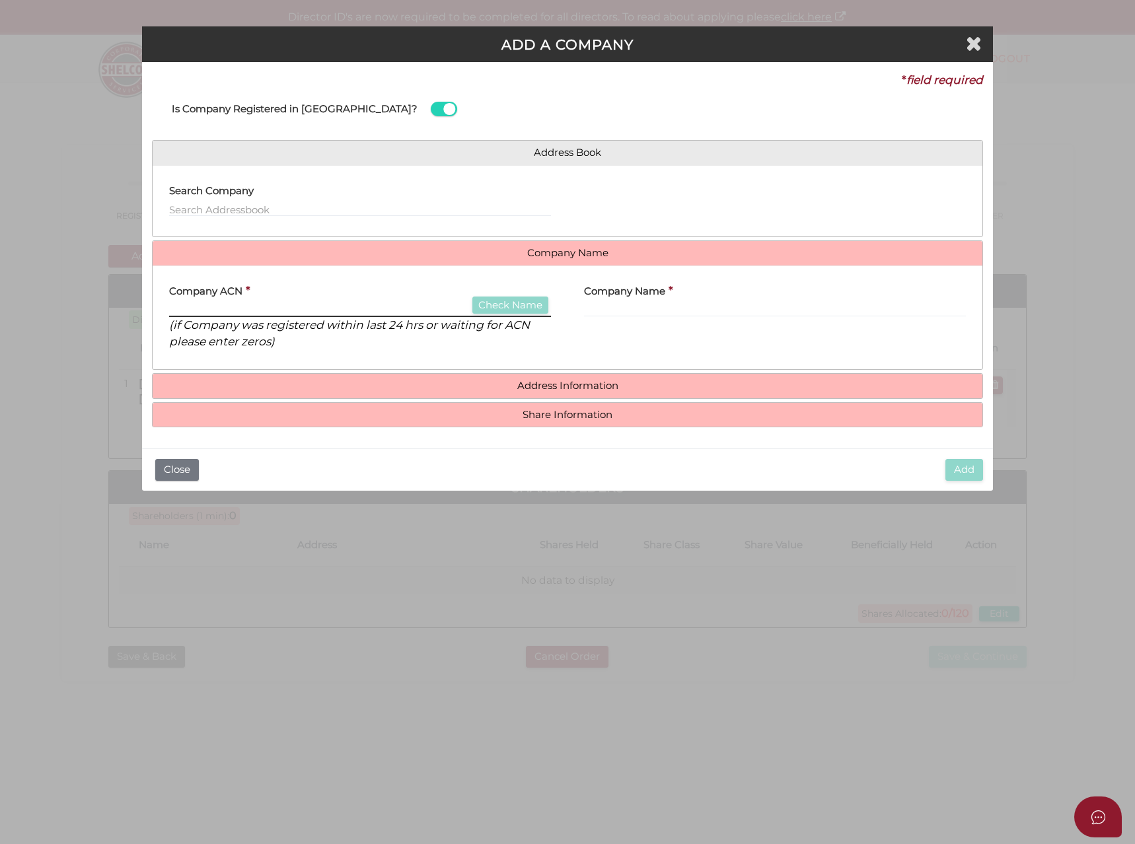
click at [199, 304] on input "text" at bounding box center [360, 310] width 382 height 15
click at [184, 303] on input "text" at bounding box center [360, 310] width 382 height 15
type input "162145360"
click at [526, 301] on button "Check Name" at bounding box center [510, 306] width 76 height 18
type input "FENL PTY LTD"
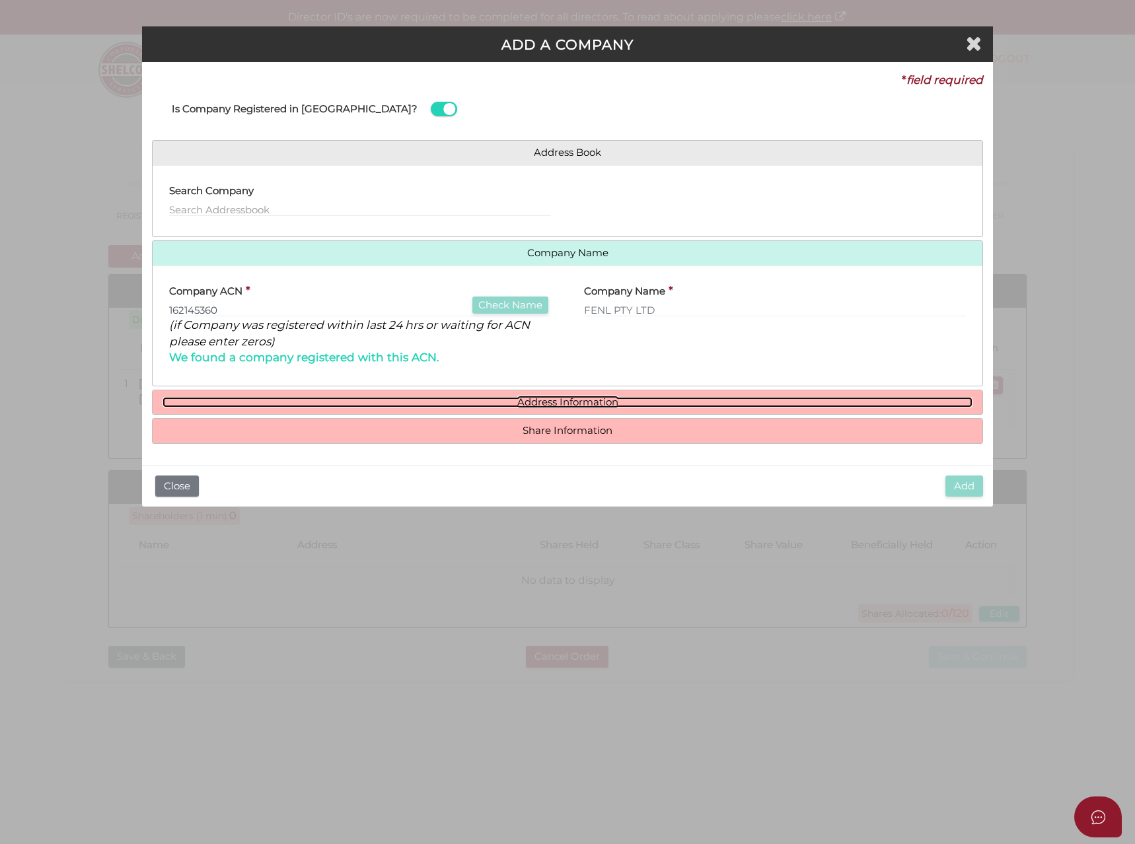
click at [537, 400] on link "Address Information" at bounding box center [568, 402] width 811 height 11
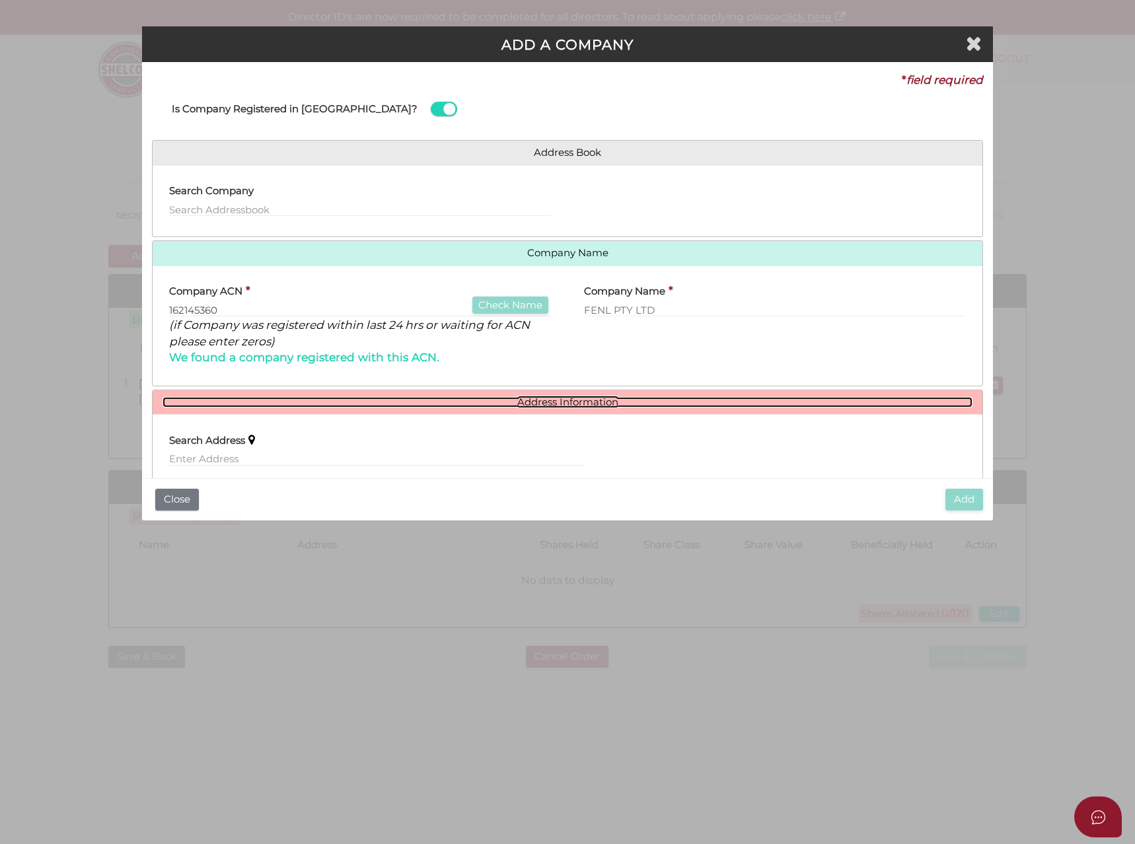
scroll to position [161, 0]
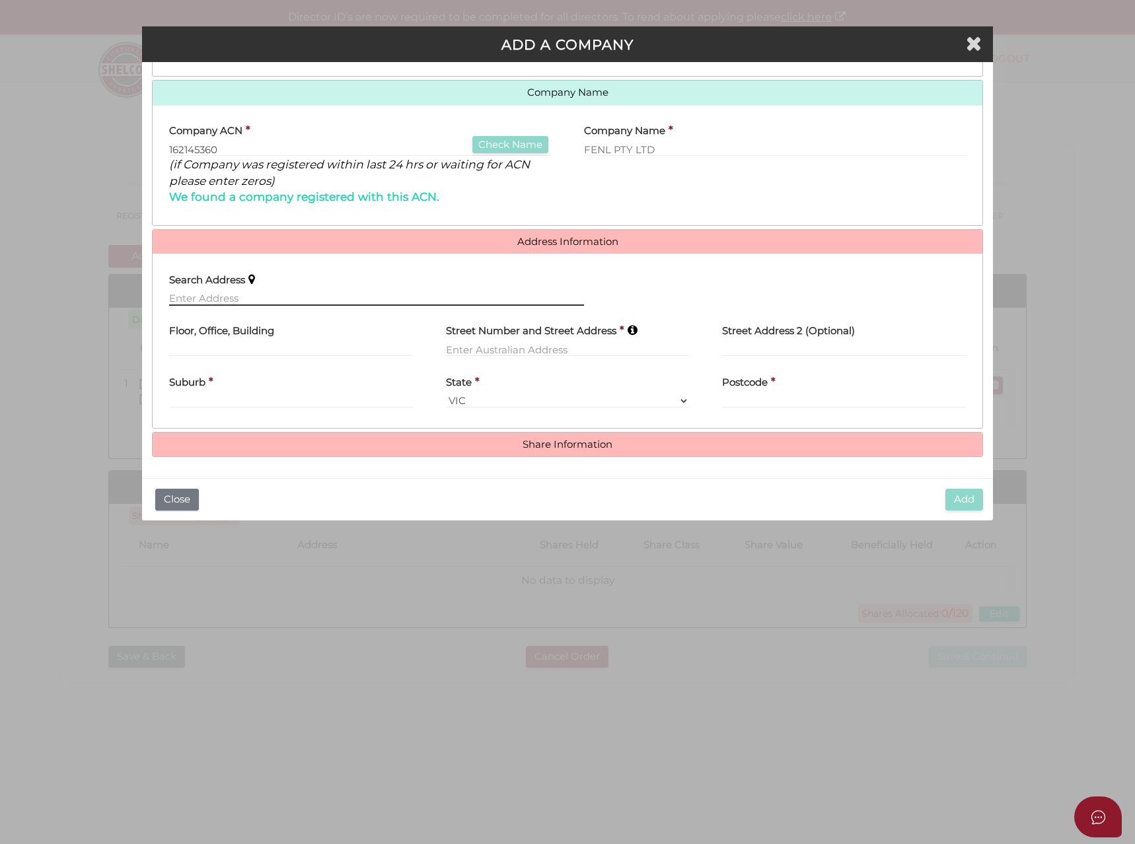
click at [192, 295] on input "text" at bounding box center [376, 298] width 415 height 15
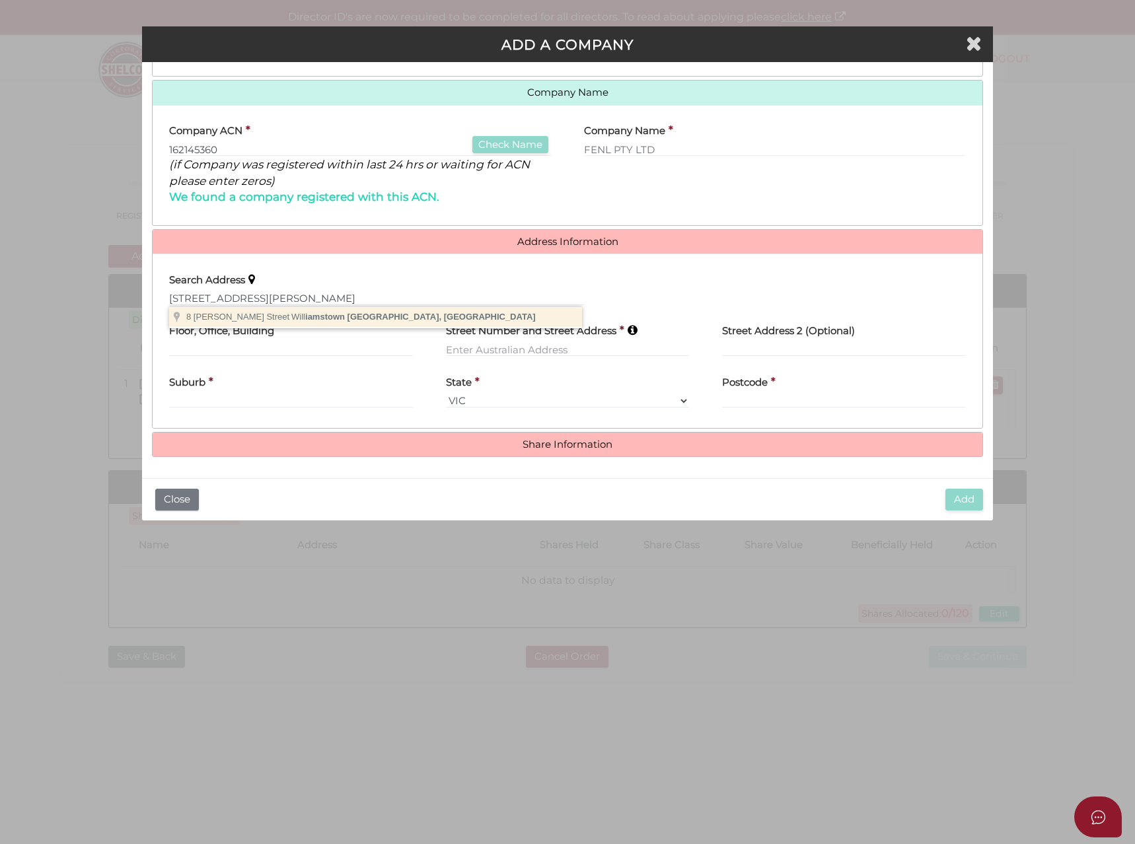
type input "8 Richard Street, Williamstown VIC, Australia"
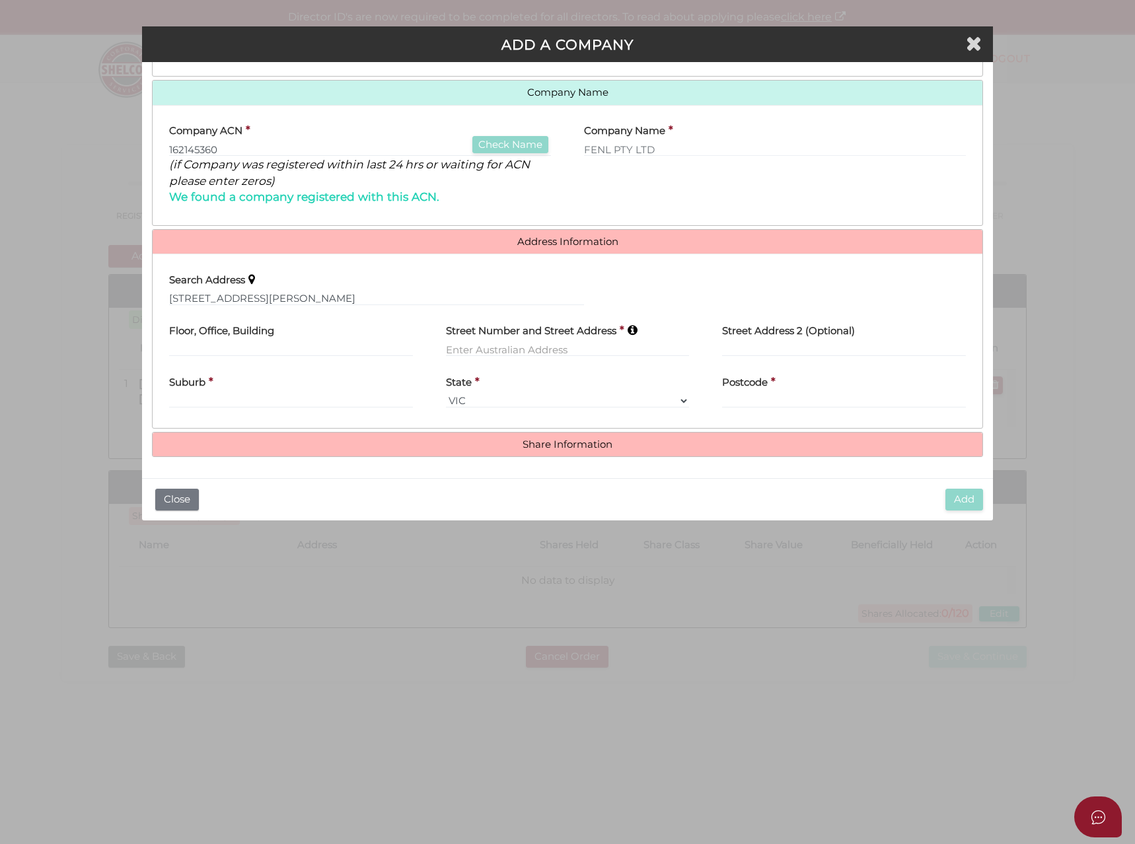
type input "8 Richard Street"
type input "Williamstown"
select select "VIC"
type input "3016"
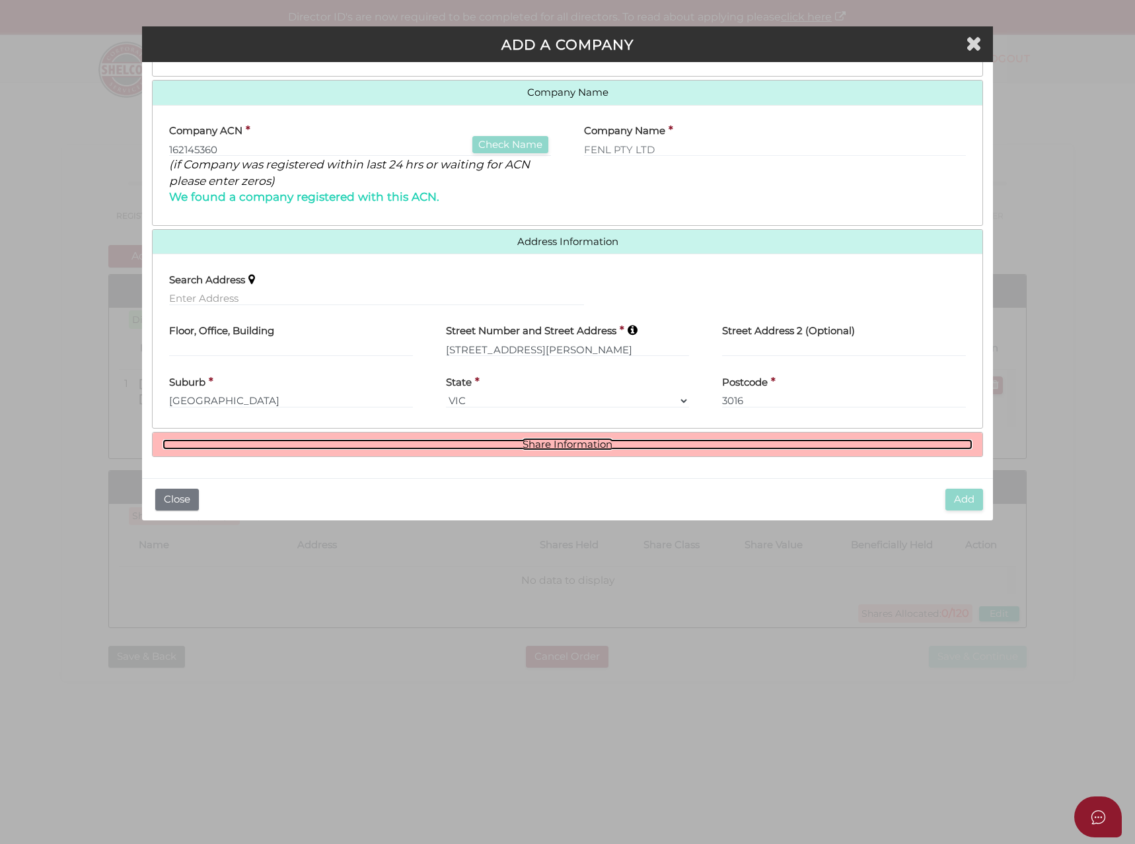
click at [527, 443] on link "Share Information" at bounding box center [568, 444] width 811 height 11
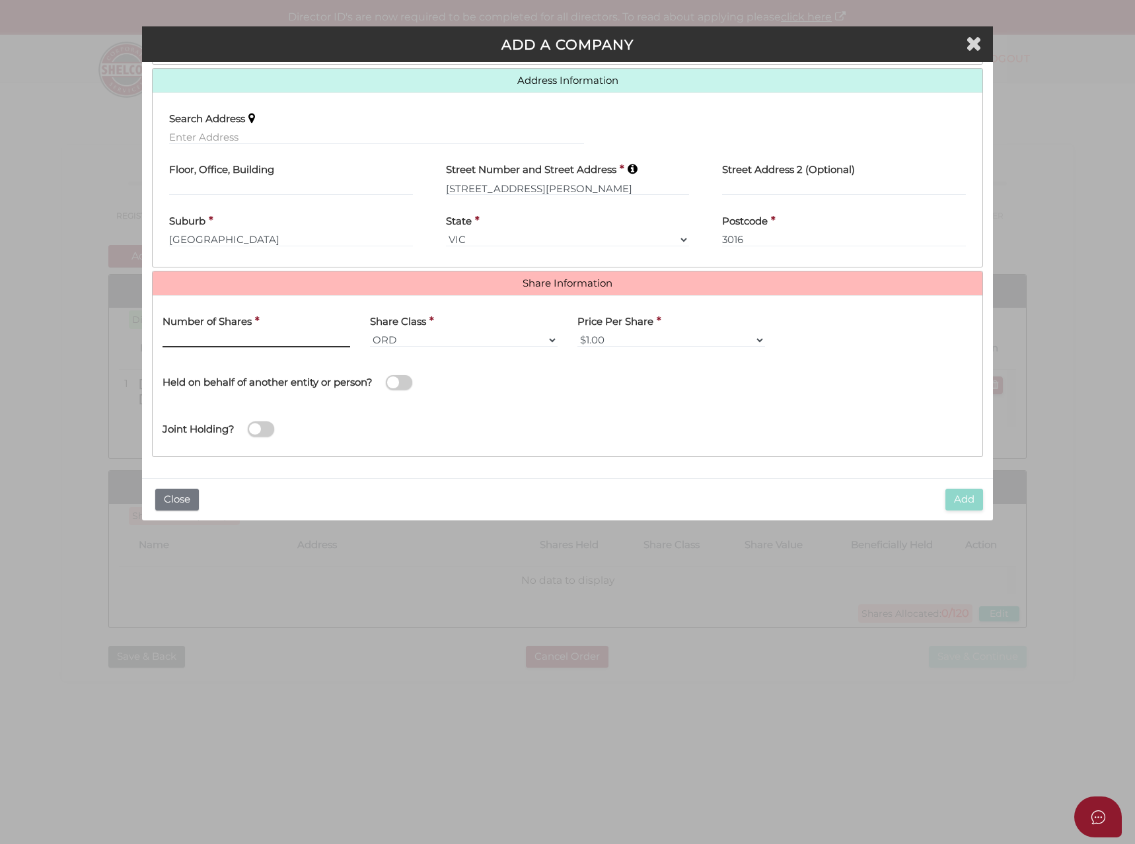
click at [224, 342] on input "text" at bounding box center [257, 340] width 188 height 15
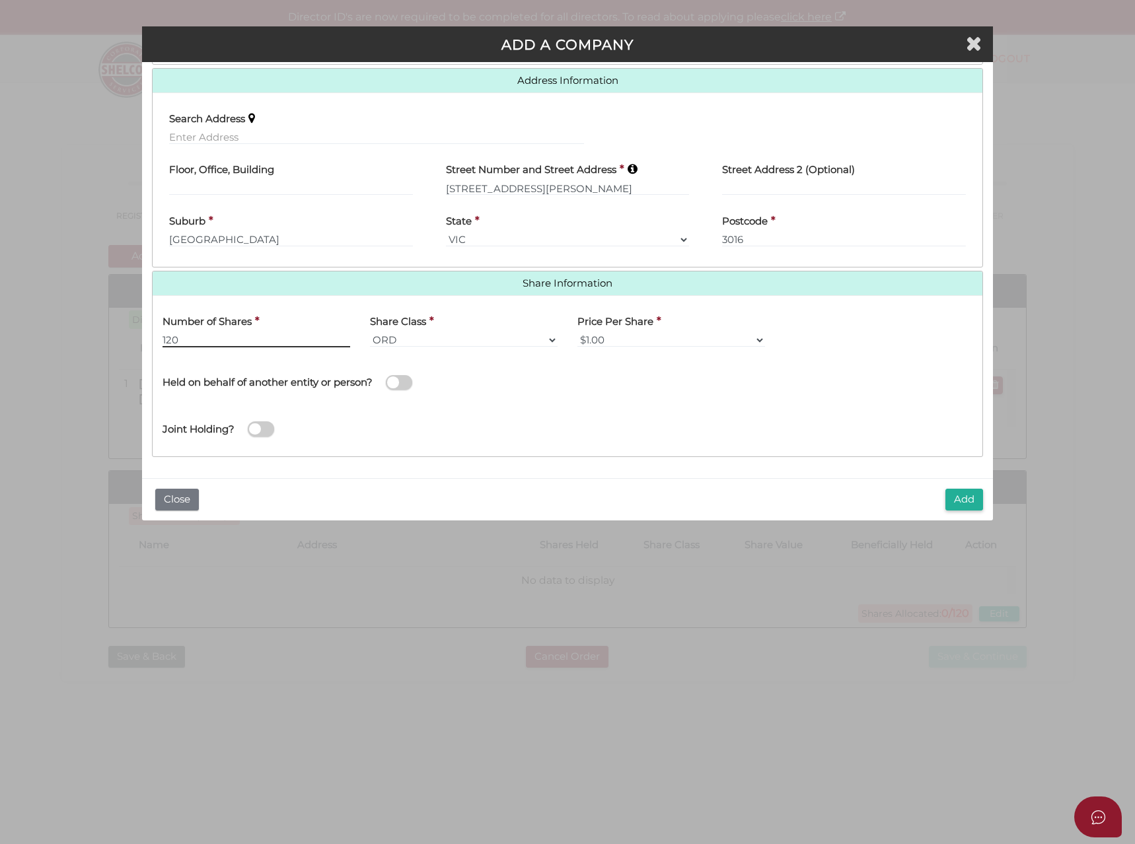
type input "120"
click at [407, 385] on span at bounding box center [399, 382] width 26 height 15
click at [0, 0] on input "checkbox" at bounding box center [0, 0] width 0 height 0
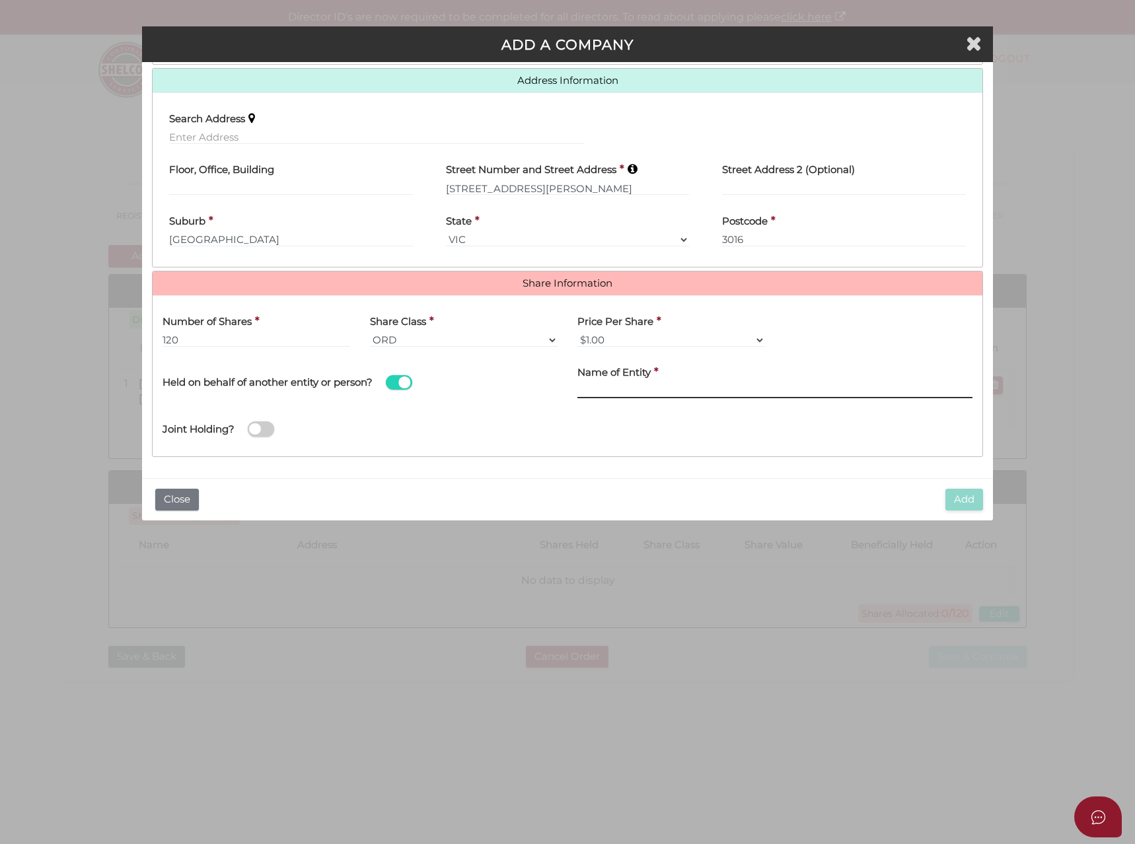
click at [597, 388] on input "text" at bounding box center [774, 391] width 395 height 15
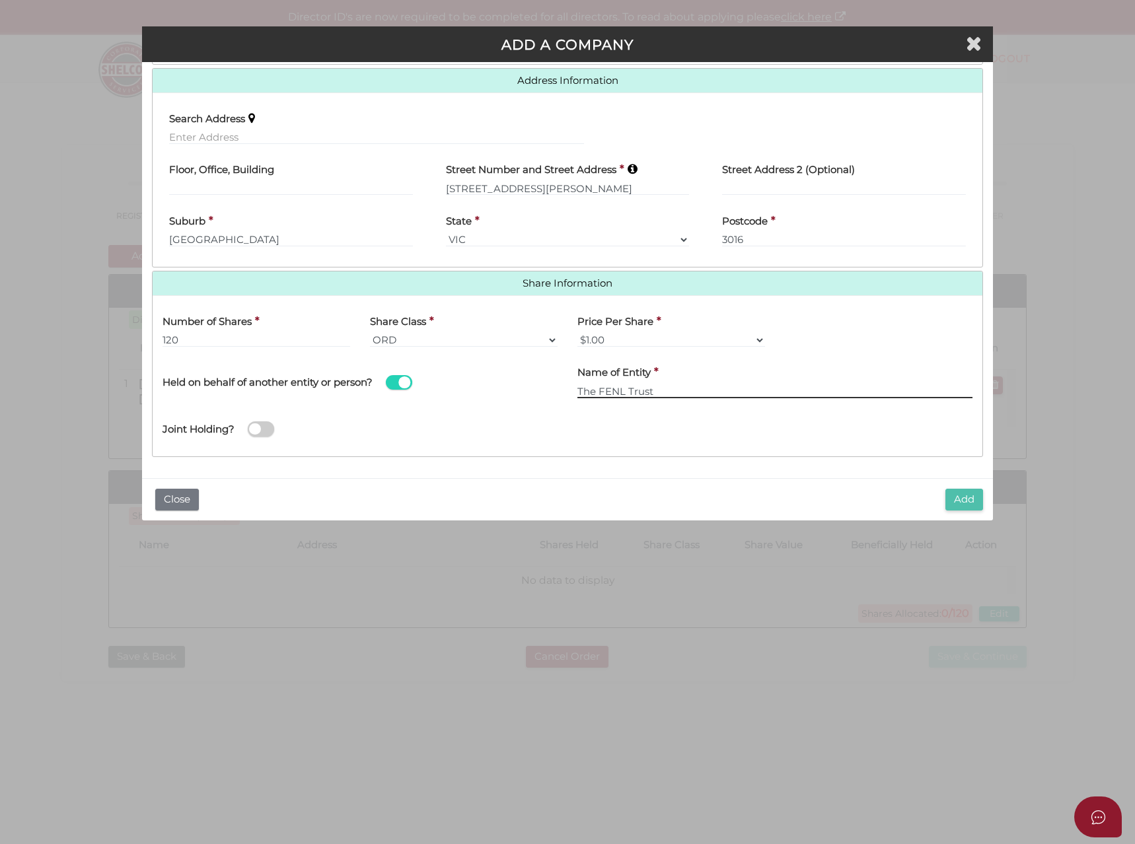
type input "The FENL Trust"
click at [959, 501] on button "Add" at bounding box center [964, 500] width 38 height 22
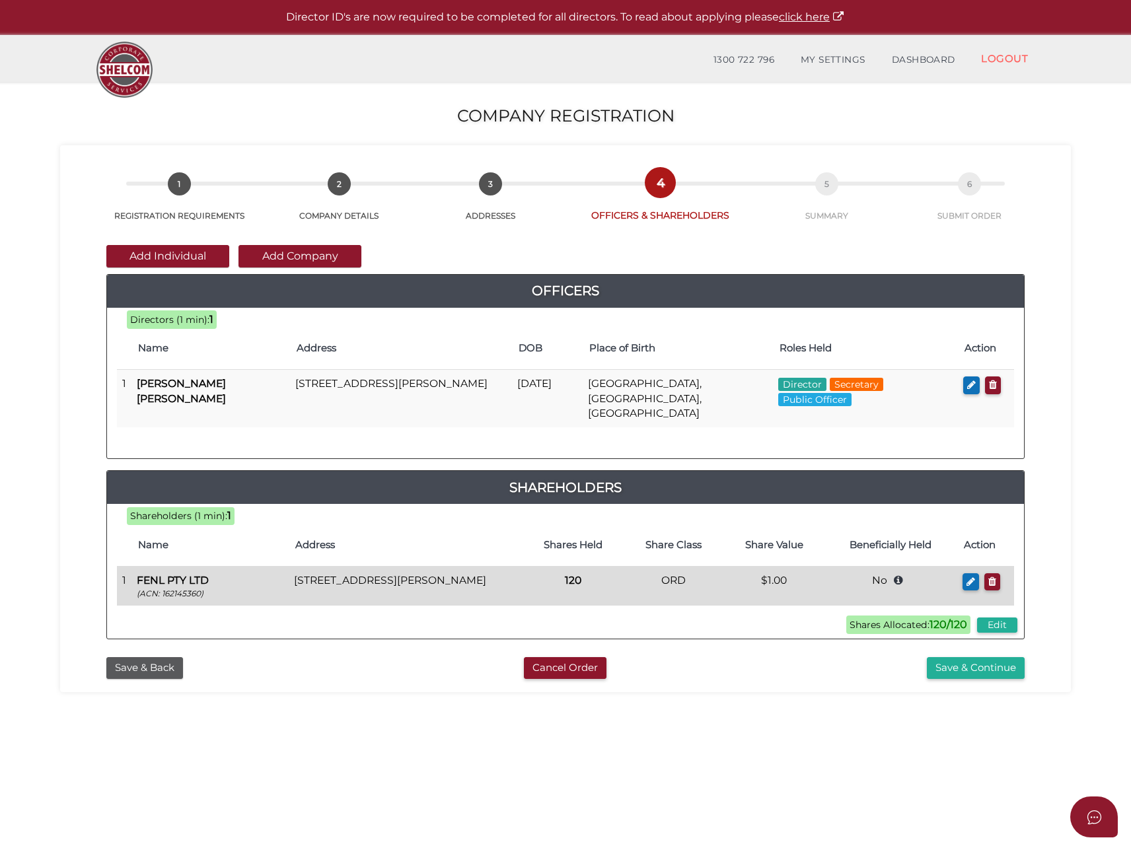
scroll to position [63, 0]
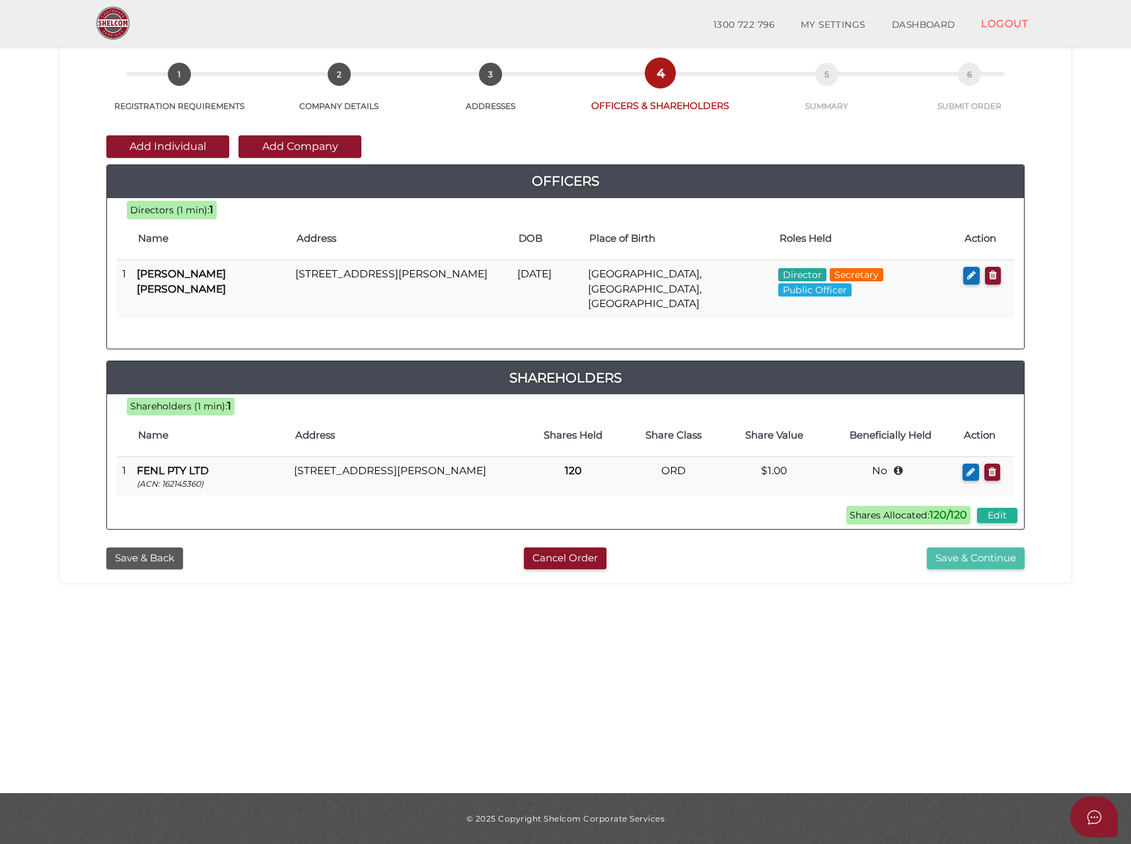
click at [979, 548] on button "Save & Continue" at bounding box center [976, 559] width 98 height 22
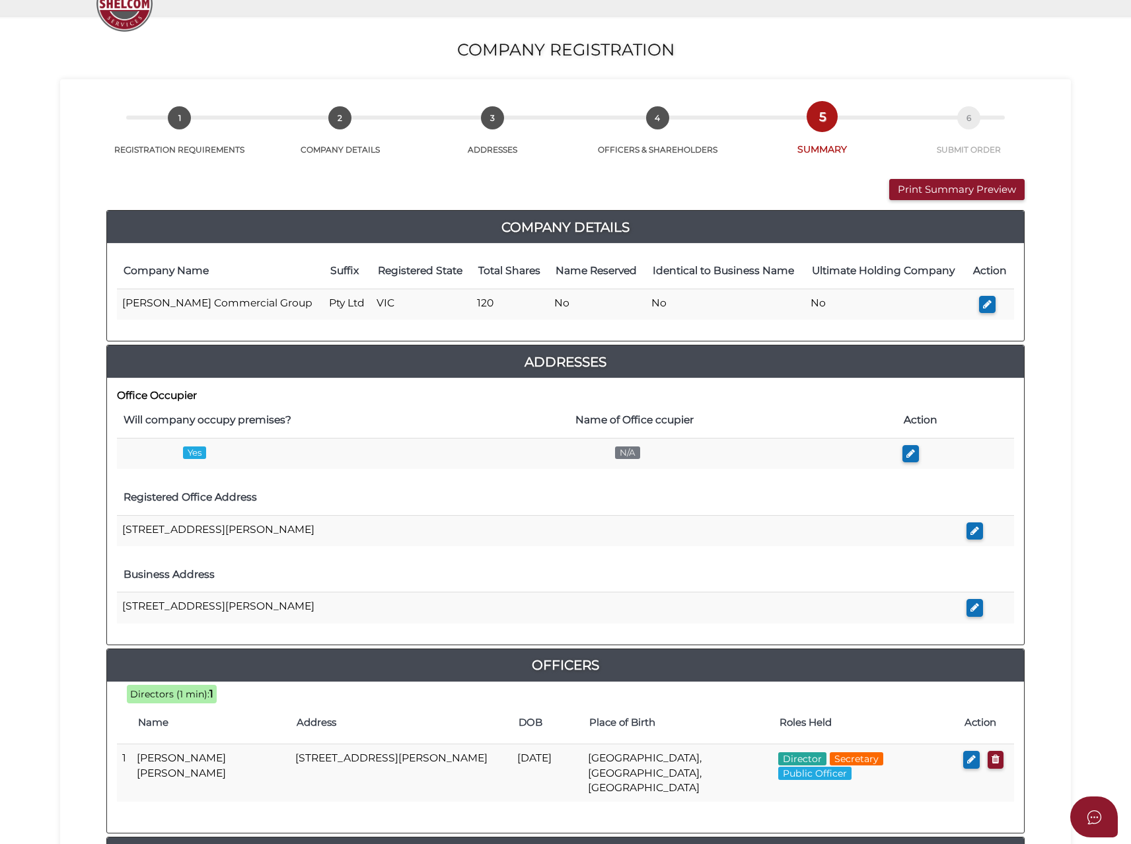
scroll to position [325, 0]
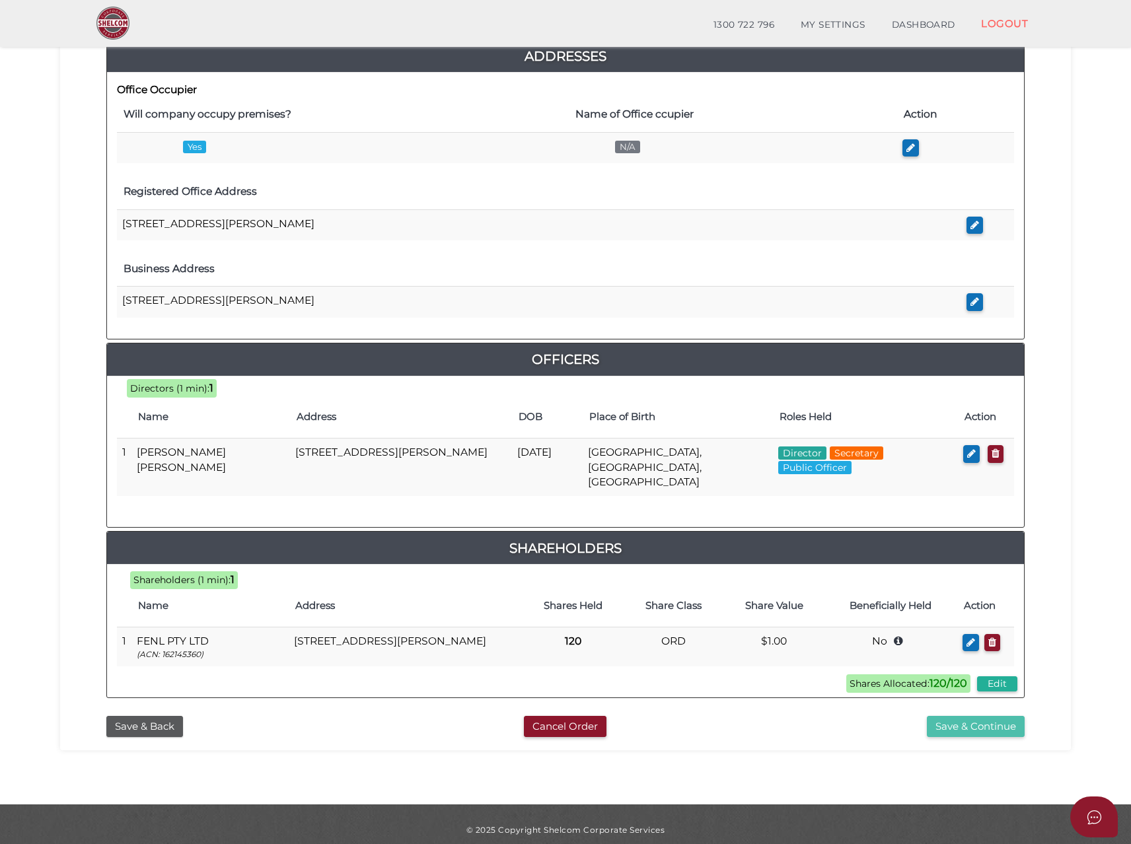
click at [966, 716] on button "Save & Continue" at bounding box center [976, 727] width 98 height 22
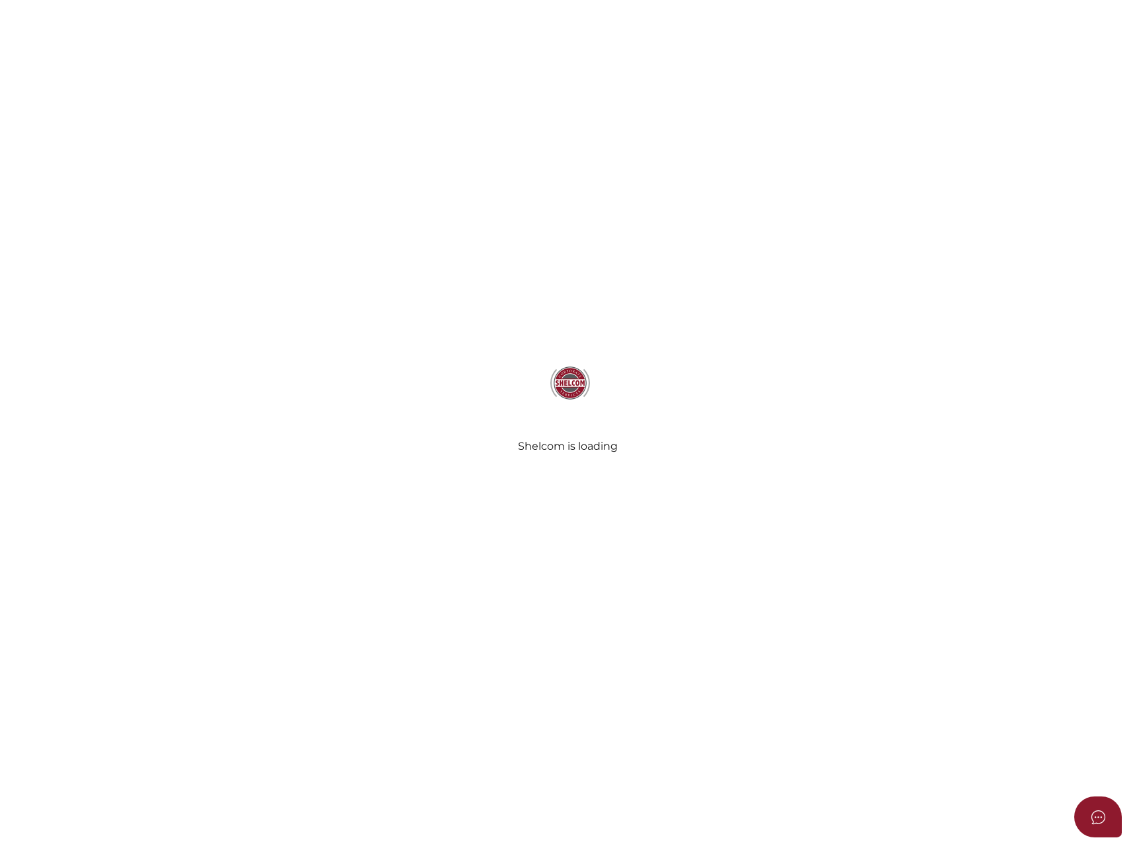
select select "Comb Binding"
select select "No"
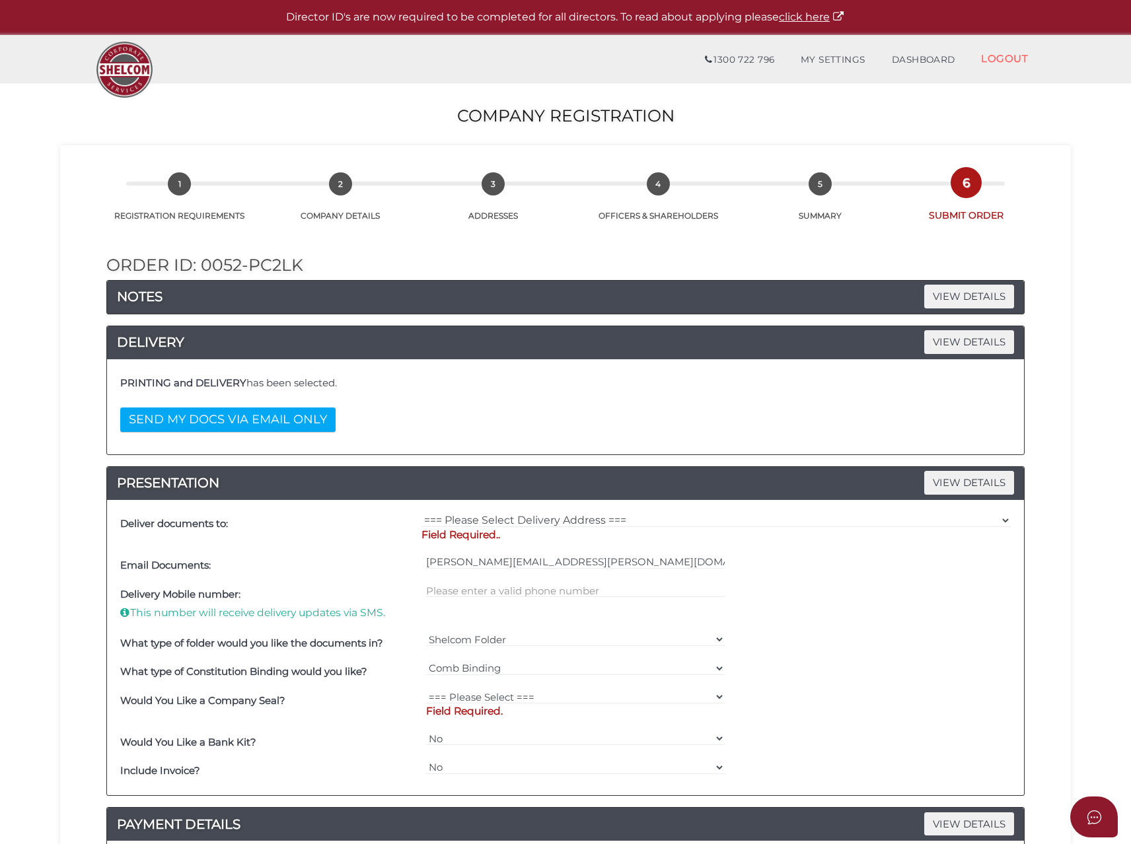
scroll to position [198, 0]
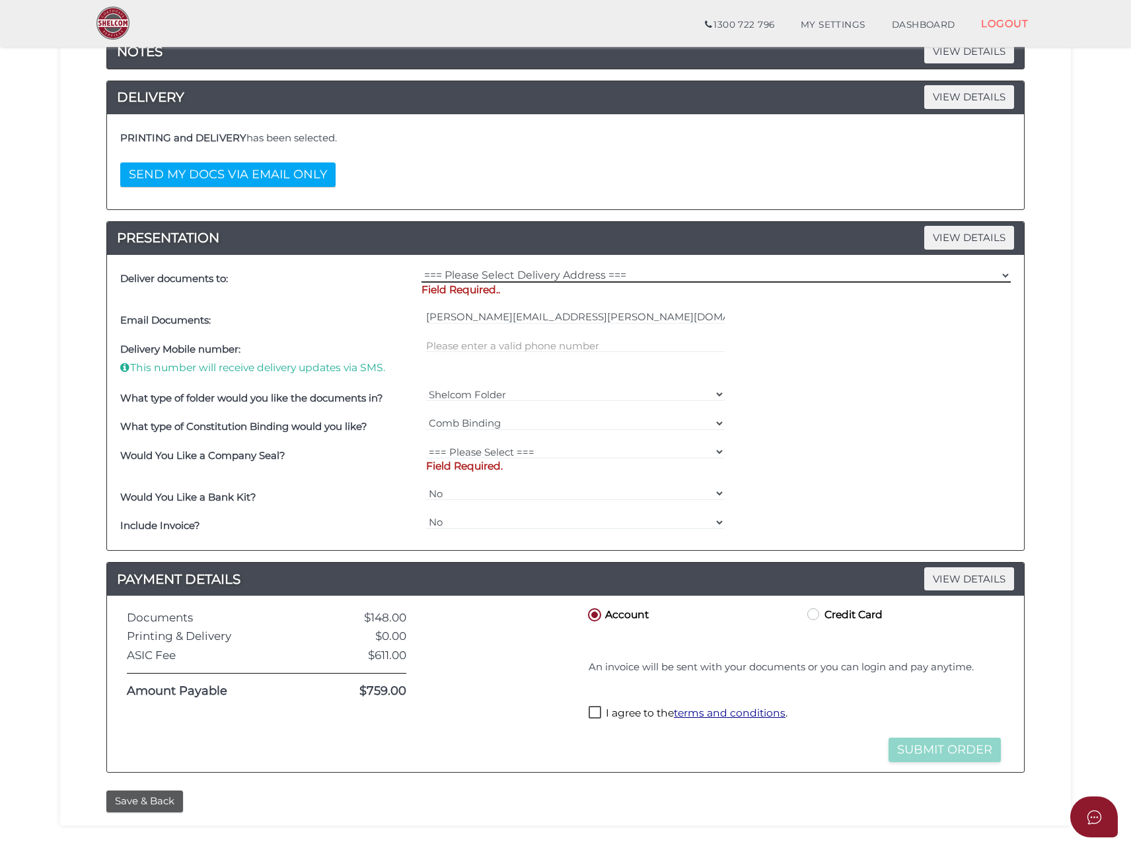
click at [519, 275] on select "=== Please Select Delivery Address === (User Address - [PERSON_NAME]) [STREET_A…" at bounding box center [715, 275] width 589 height 15
select select "0"
click at [421, 268] on select "=== Please Select Delivery Address === (User Address - [PERSON_NAME]) [STREET_A…" at bounding box center [715, 275] width 589 height 15
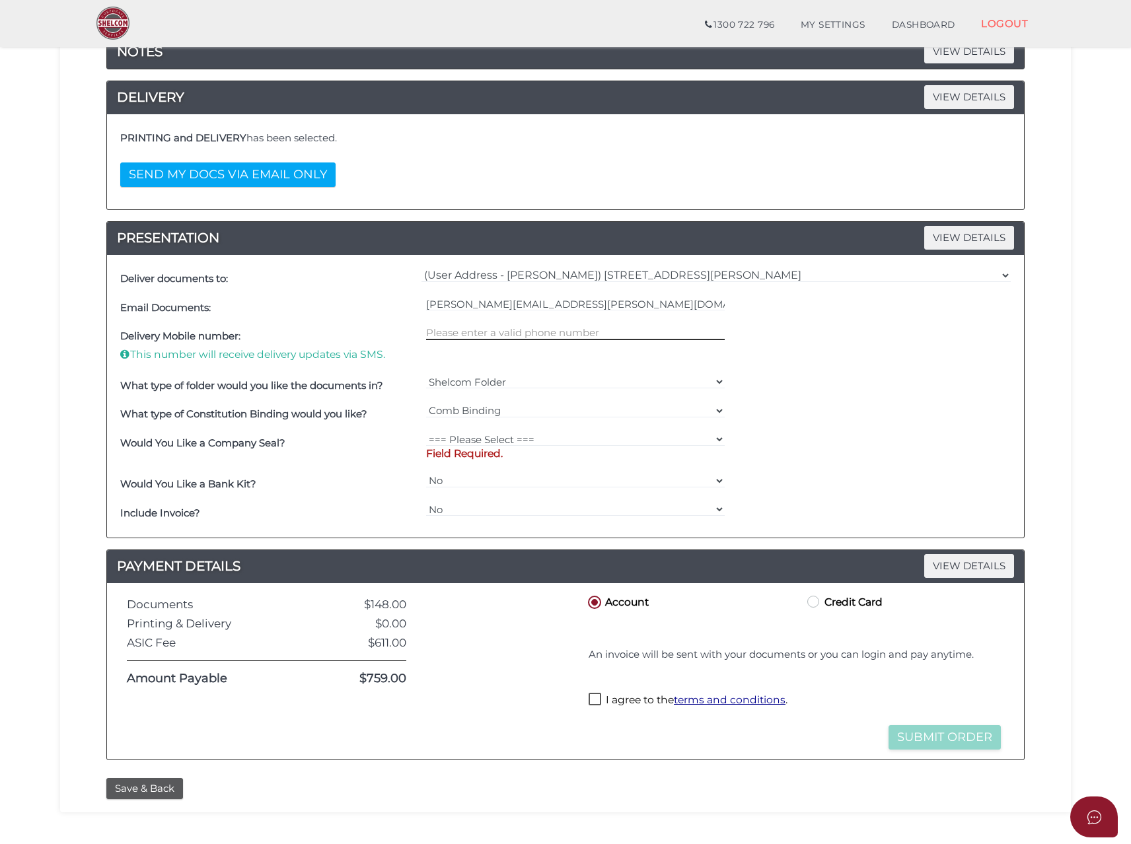
click at [447, 331] on input "text" at bounding box center [575, 333] width 299 height 15
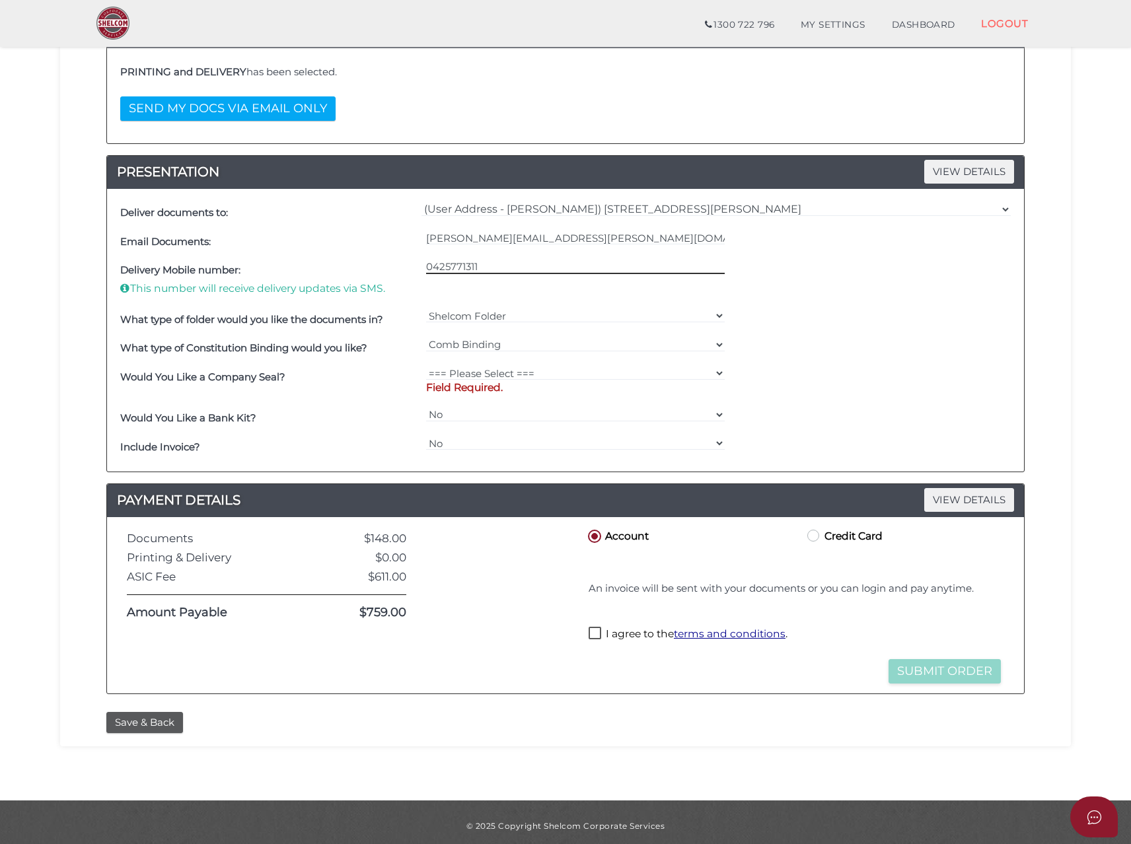
type input "0425771311"
click at [476, 371] on select "=== Please Select === Fold Seal $50 No Seal" at bounding box center [575, 373] width 299 height 15
select select "0"
click at [426, 371] on select "=== Please Select === Fold Seal $50 No Seal" at bounding box center [575, 373] width 299 height 15
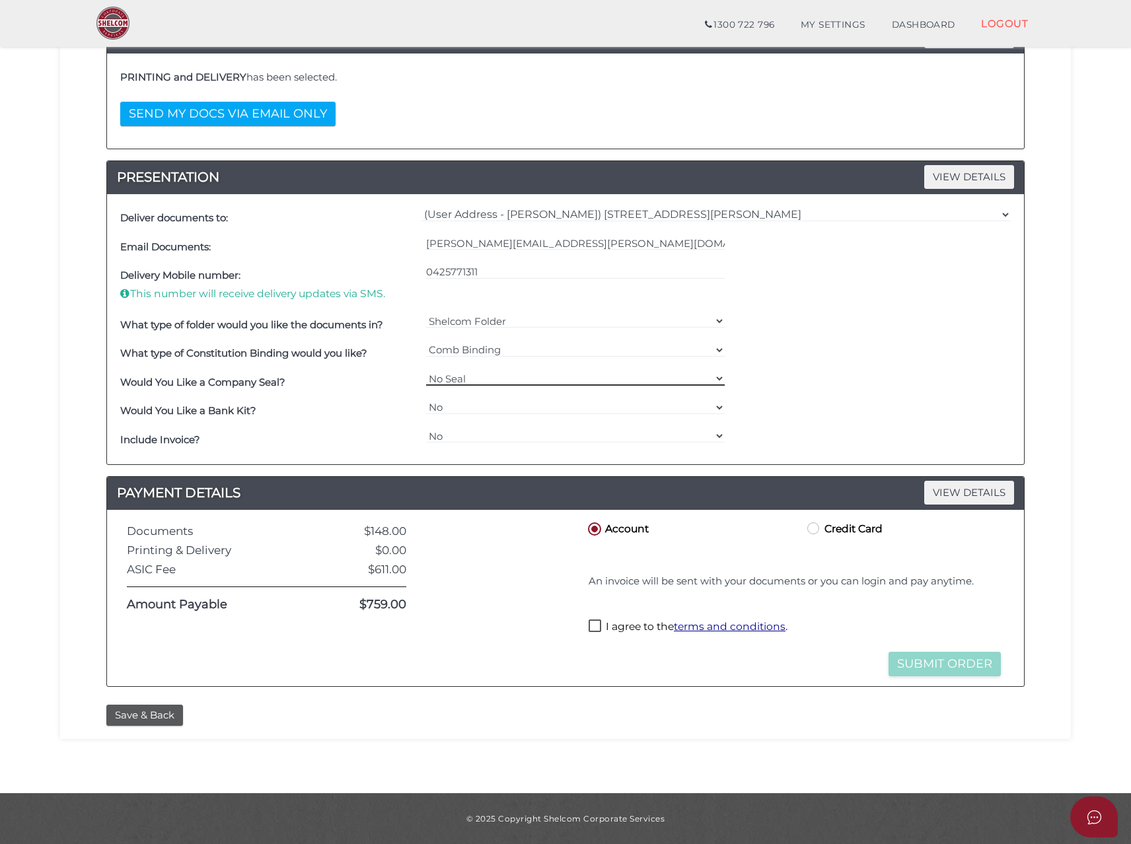
scroll to position [259, 0]
click at [449, 401] on select "Yes No" at bounding box center [575, 407] width 299 height 15
select select "Yes"
click at [426, 400] on select "Yes No" at bounding box center [575, 407] width 299 height 15
click at [449, 430] on select "Yes No" at bounding box center [575, 436] width 299 height 15
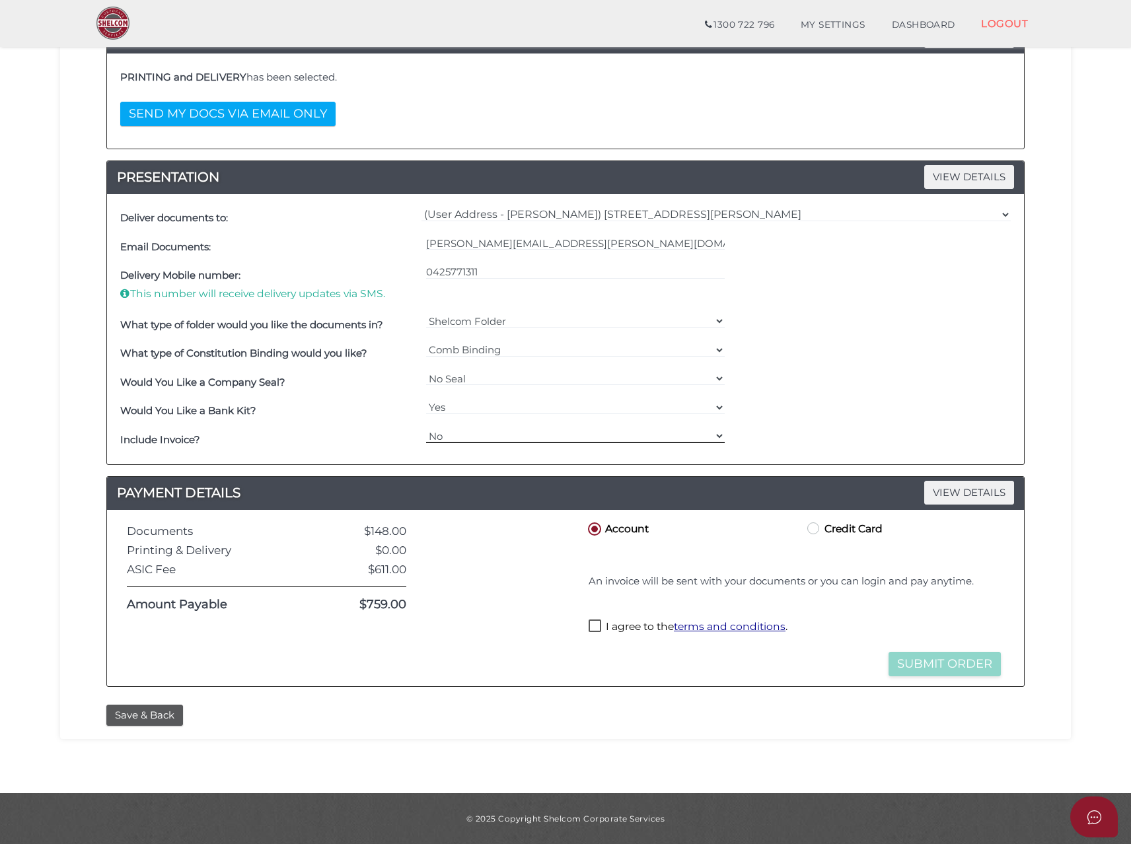
select select "Yes"
click at [426, 429] on select "Yes No" at bounding box center [575, 436] width 299 height 15
click at [591, 626] on label "I agree to the terms and conditions ." at bounding box center [688, 628] width 199 height 17
checkbox input "true"
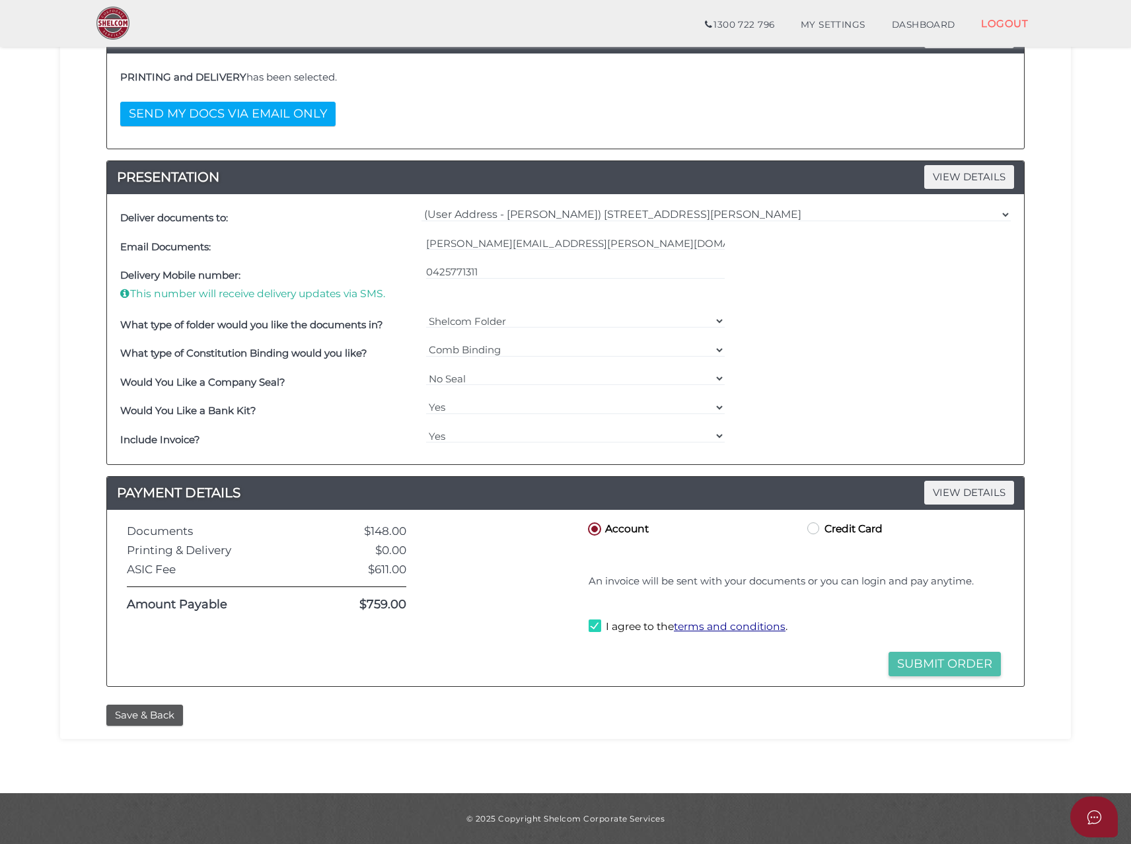
click at [939, 667] on button "Submit Order" at bounding box center [945, 664] width 112 height 24
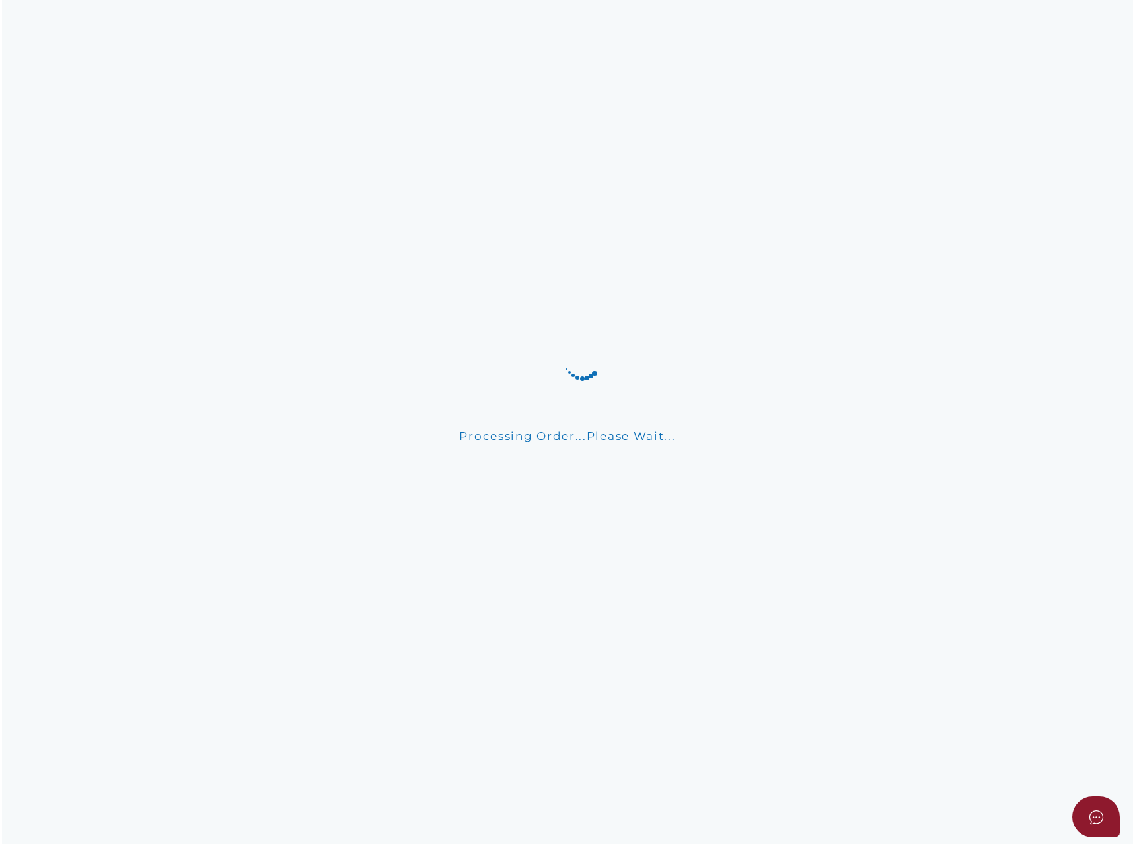
scroll to position [0, 0]
